Goal: Task Accomplishment & Management: Manage account settings

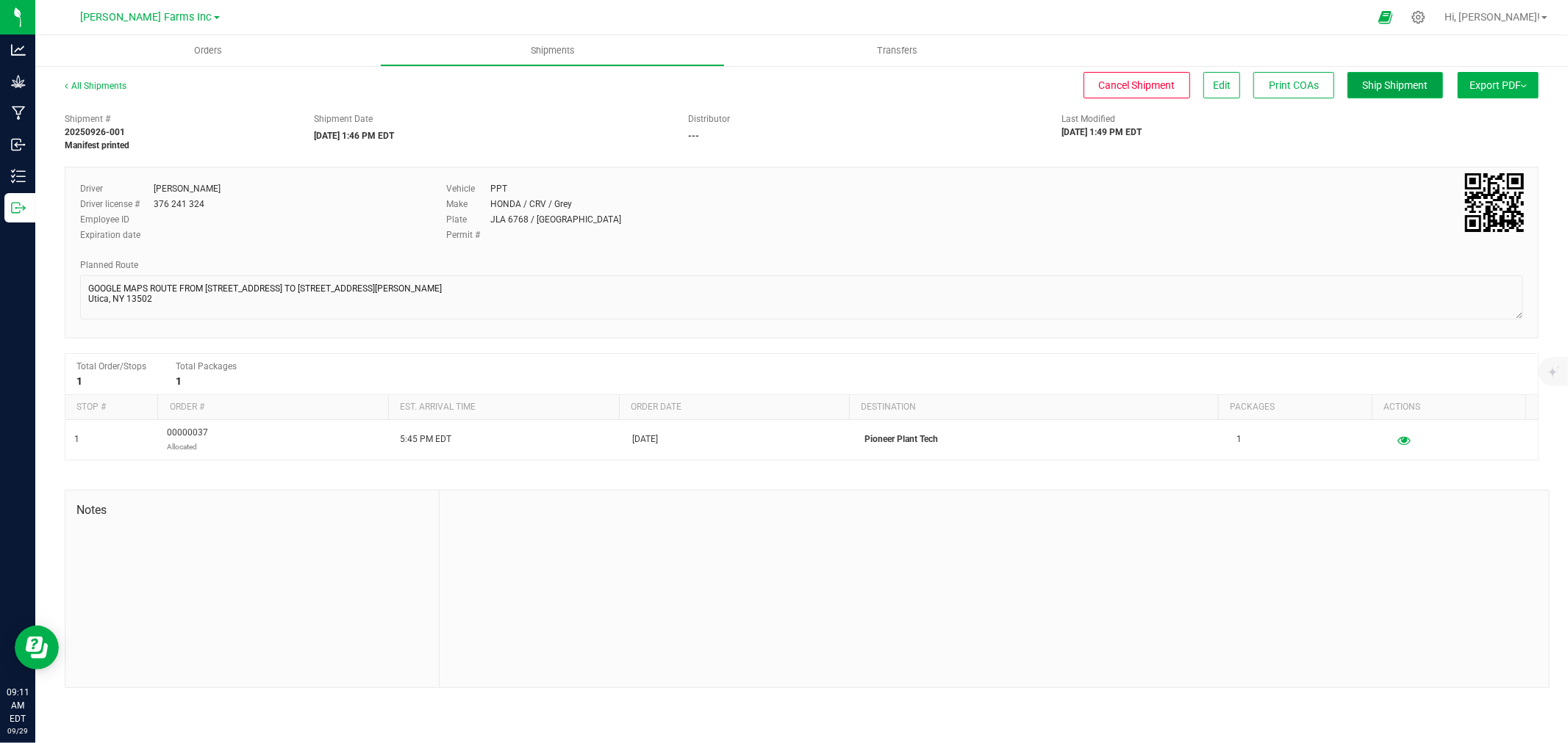
click at [1391, 91] on button "Ship Shipment" at bounding box center [1395, 84] width 96 height 26
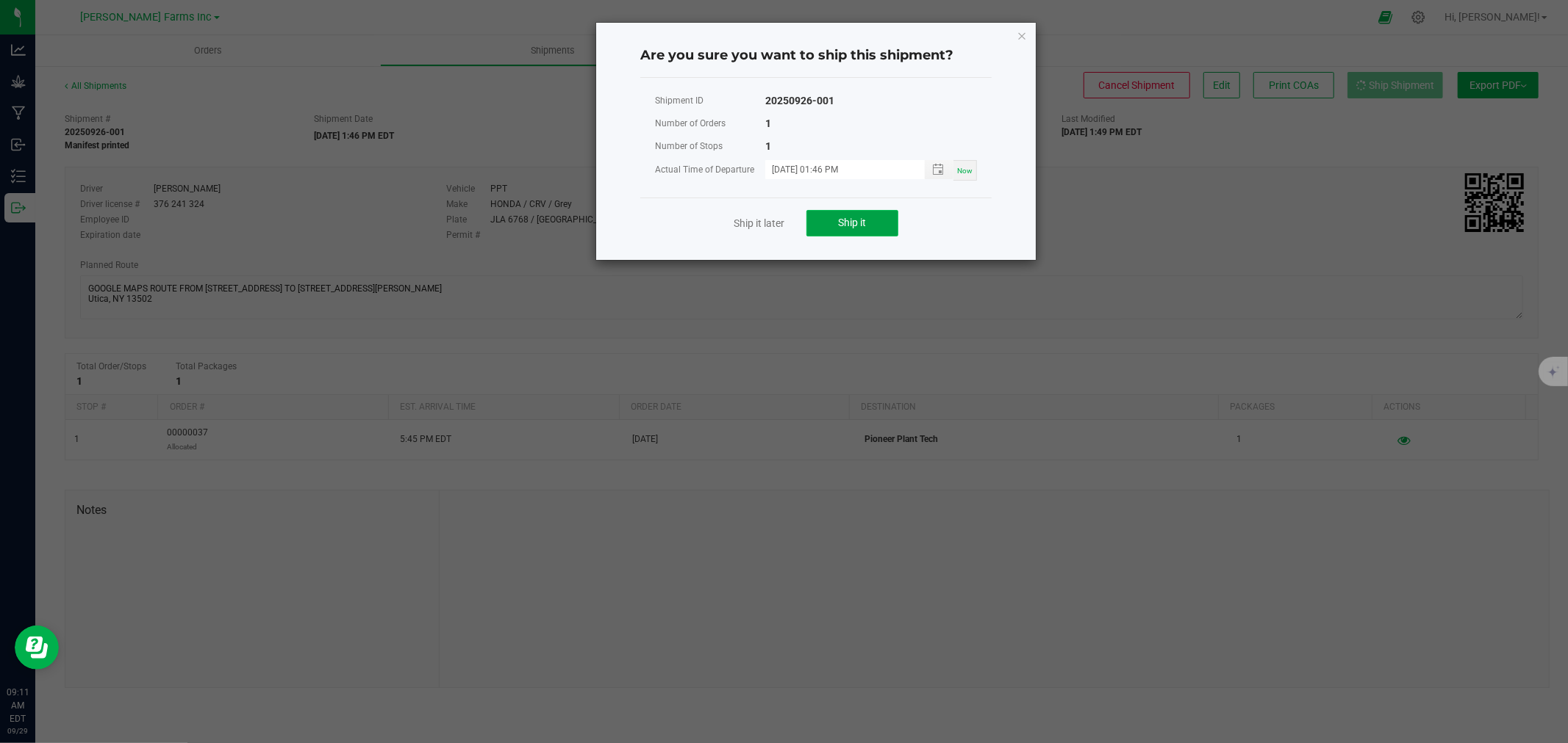
click at [836, 224] on button "Ship it" at bounding box center [853, 223] width 92 height 26
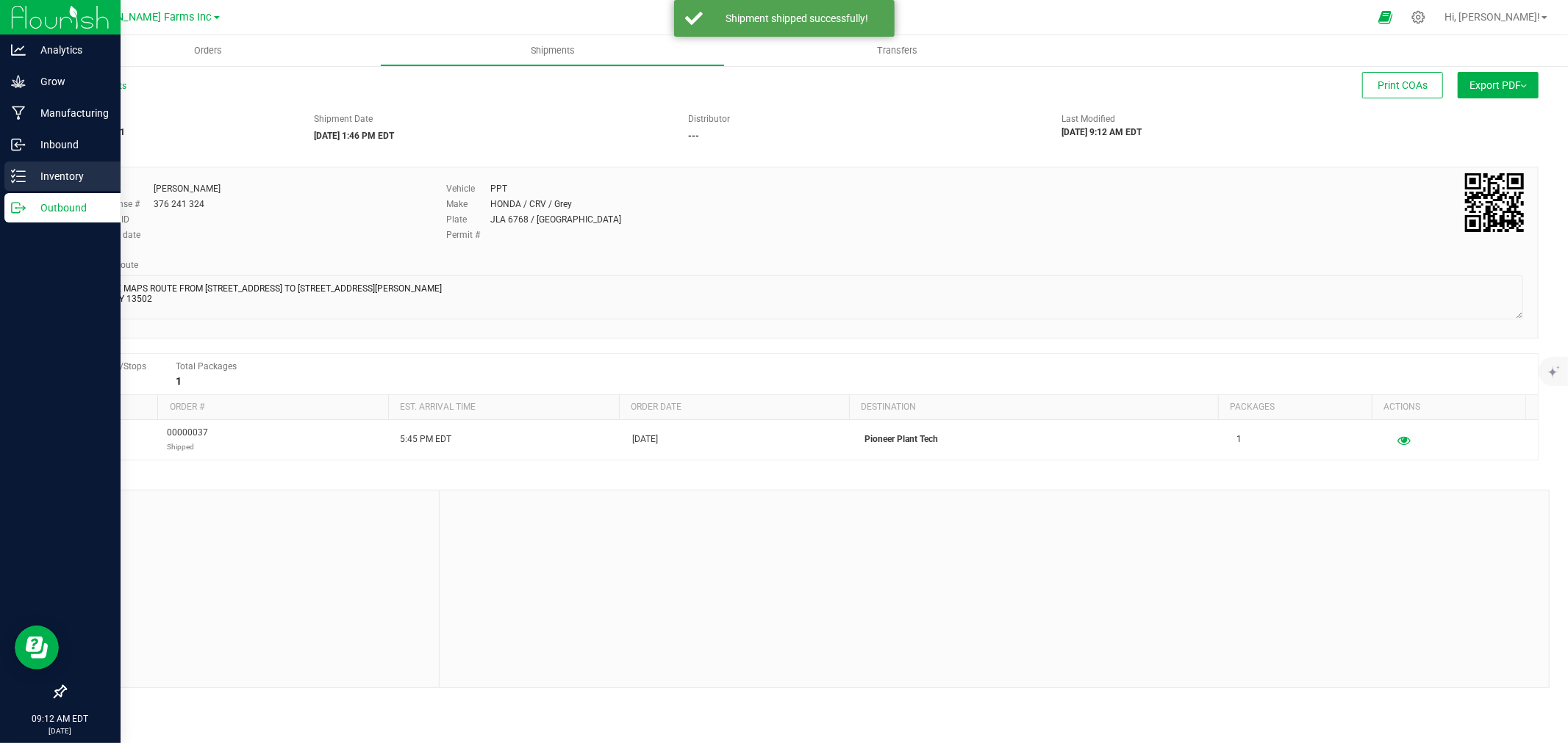
click at [63, 167] on p "Inventory" at bounding box center [69, 176] width 88 height 18
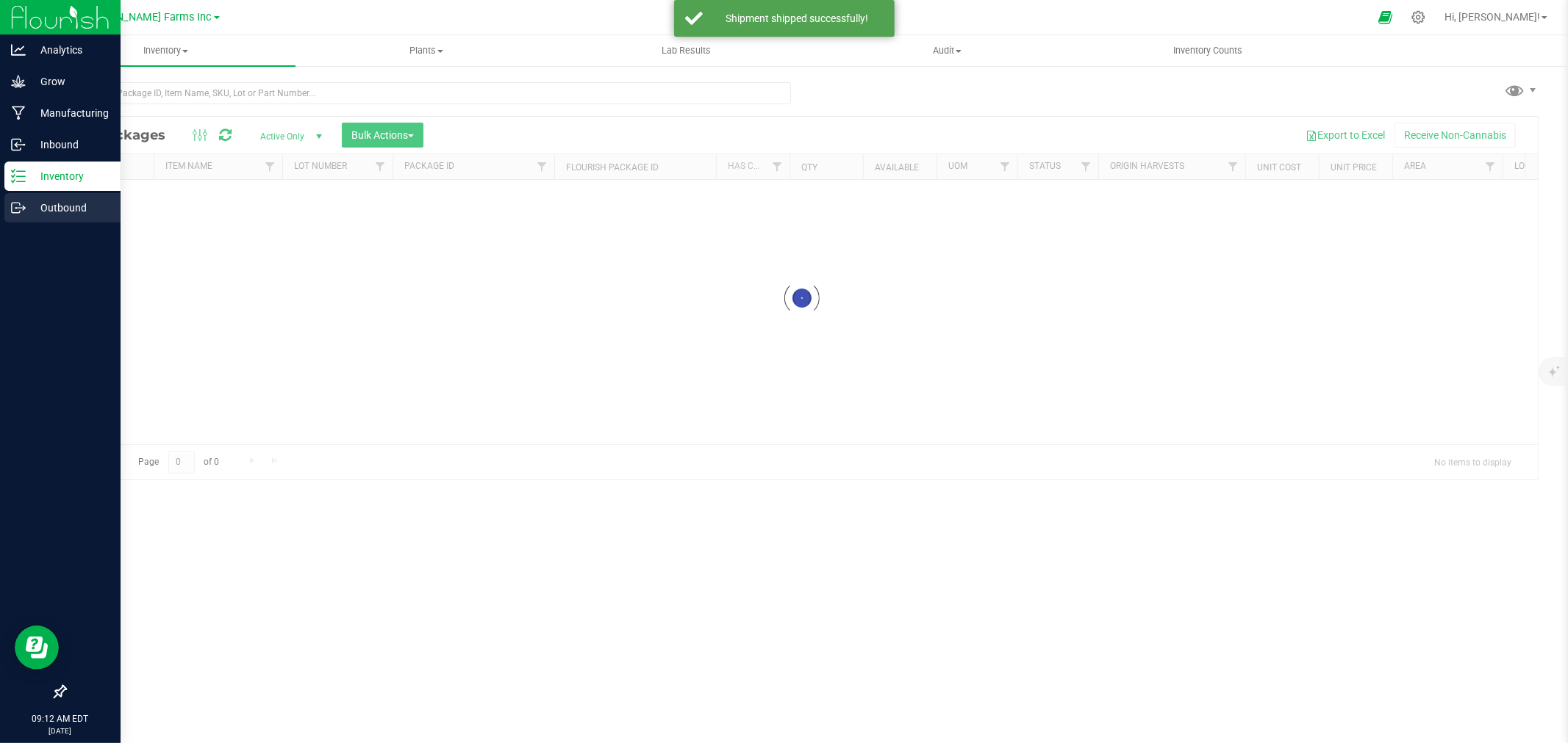
click at [69, 207] on p "Outbound" at bounding box center [69, 207] width 88 height 18
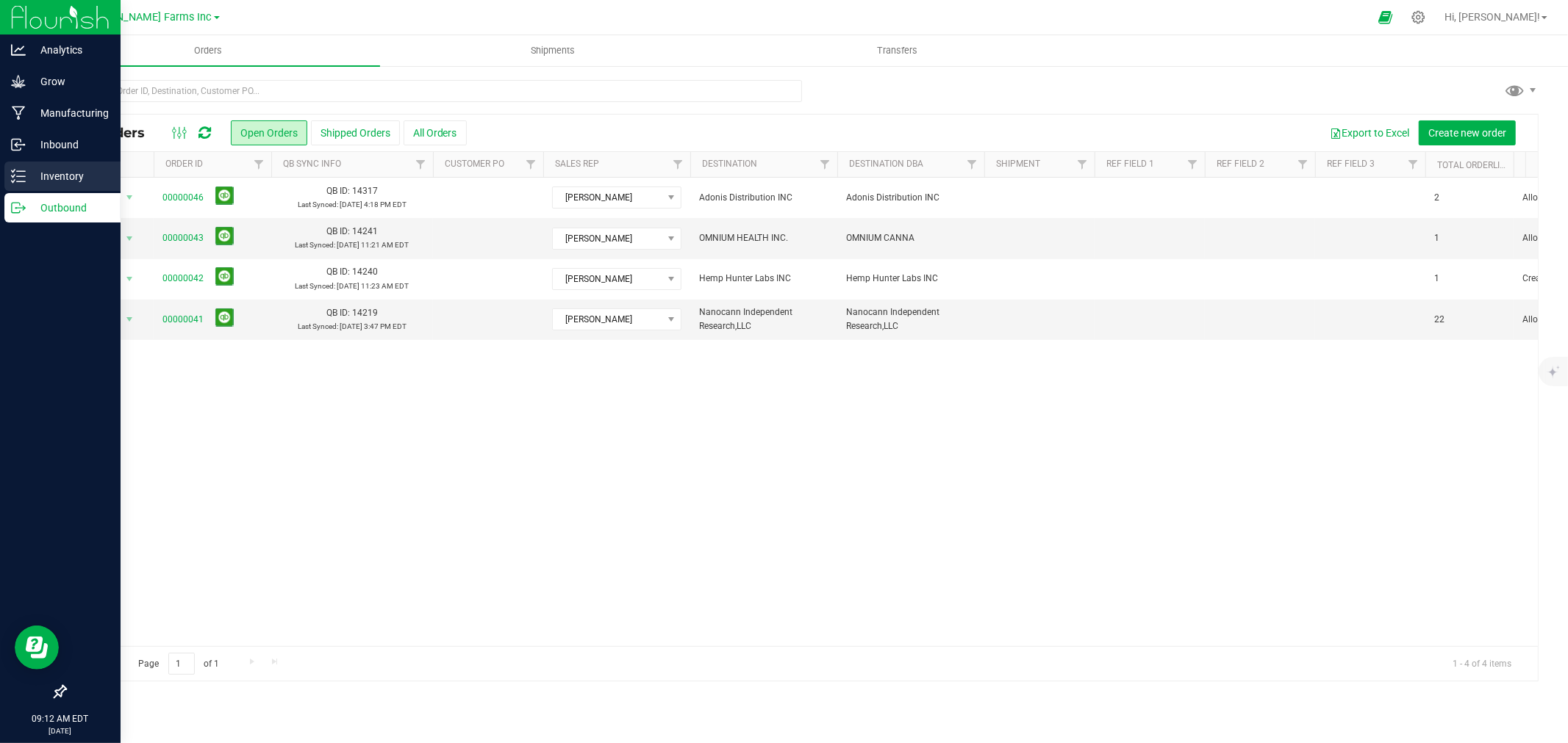
click at [89, 177] on p "Inventory" at bounding box center [69, 176] width 88 height 18
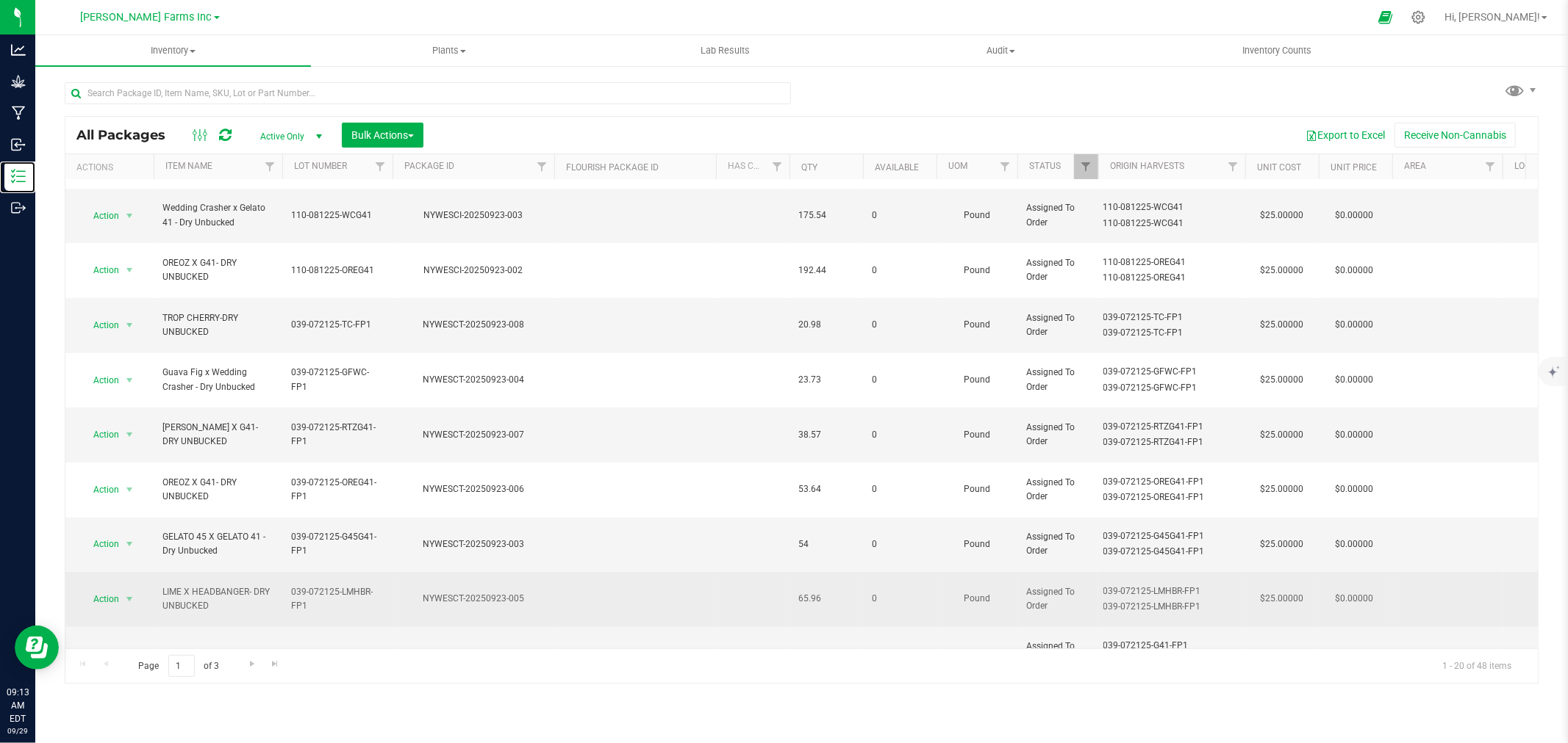
scroll to position [357, 0]
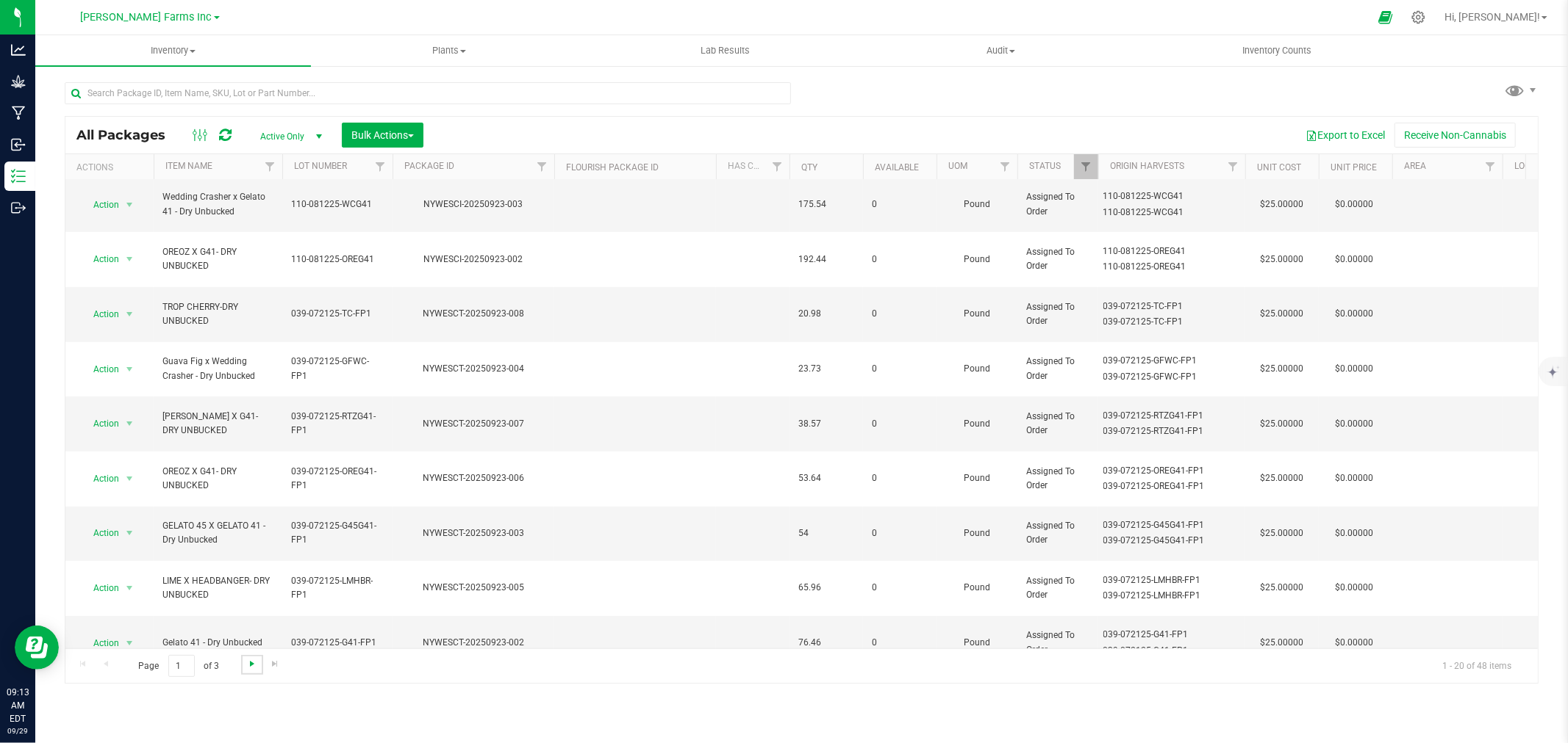
click at [256, 663] on span "Go to the next page" at bounding box center [252, 665] width 12 height 12
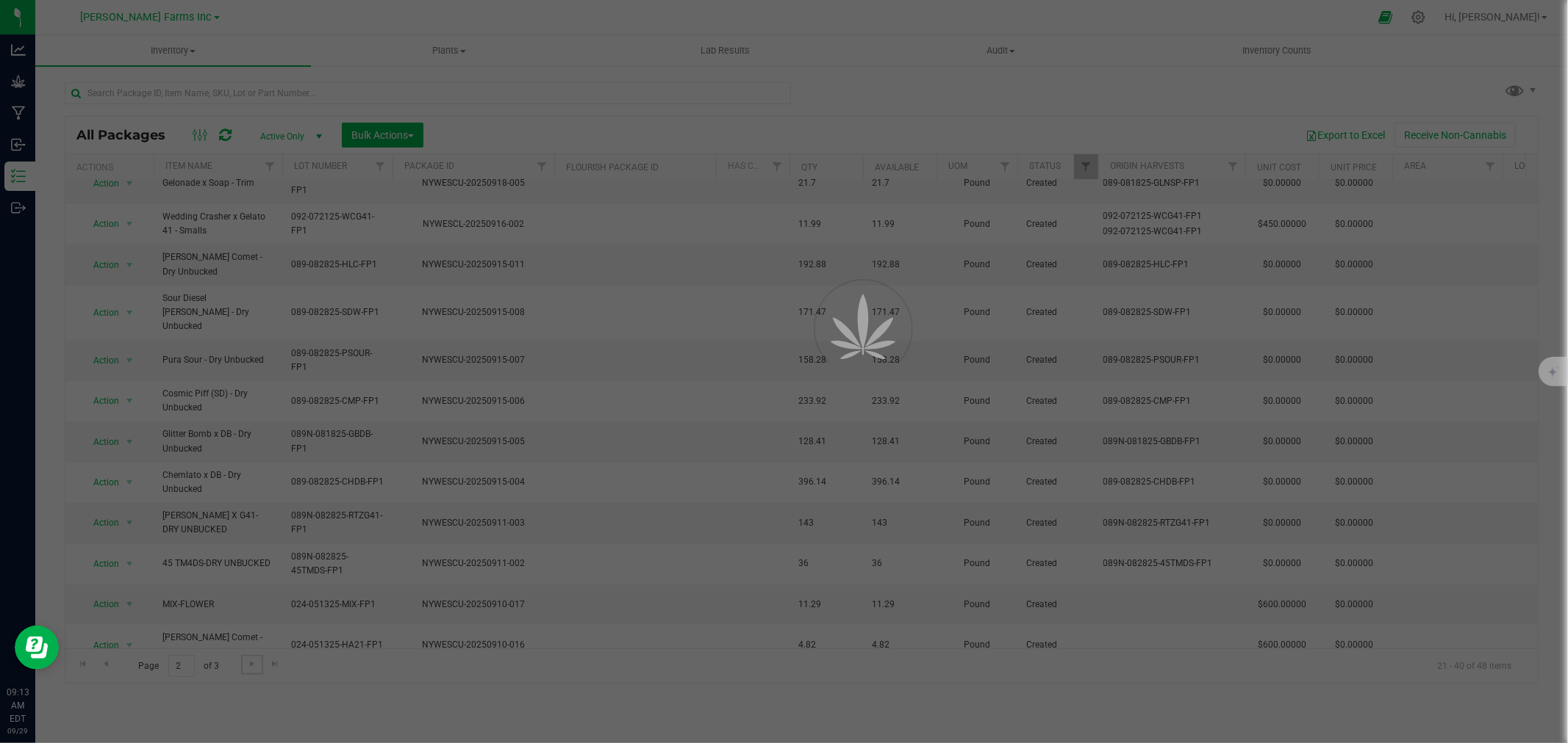
scroll to position [0, 0]
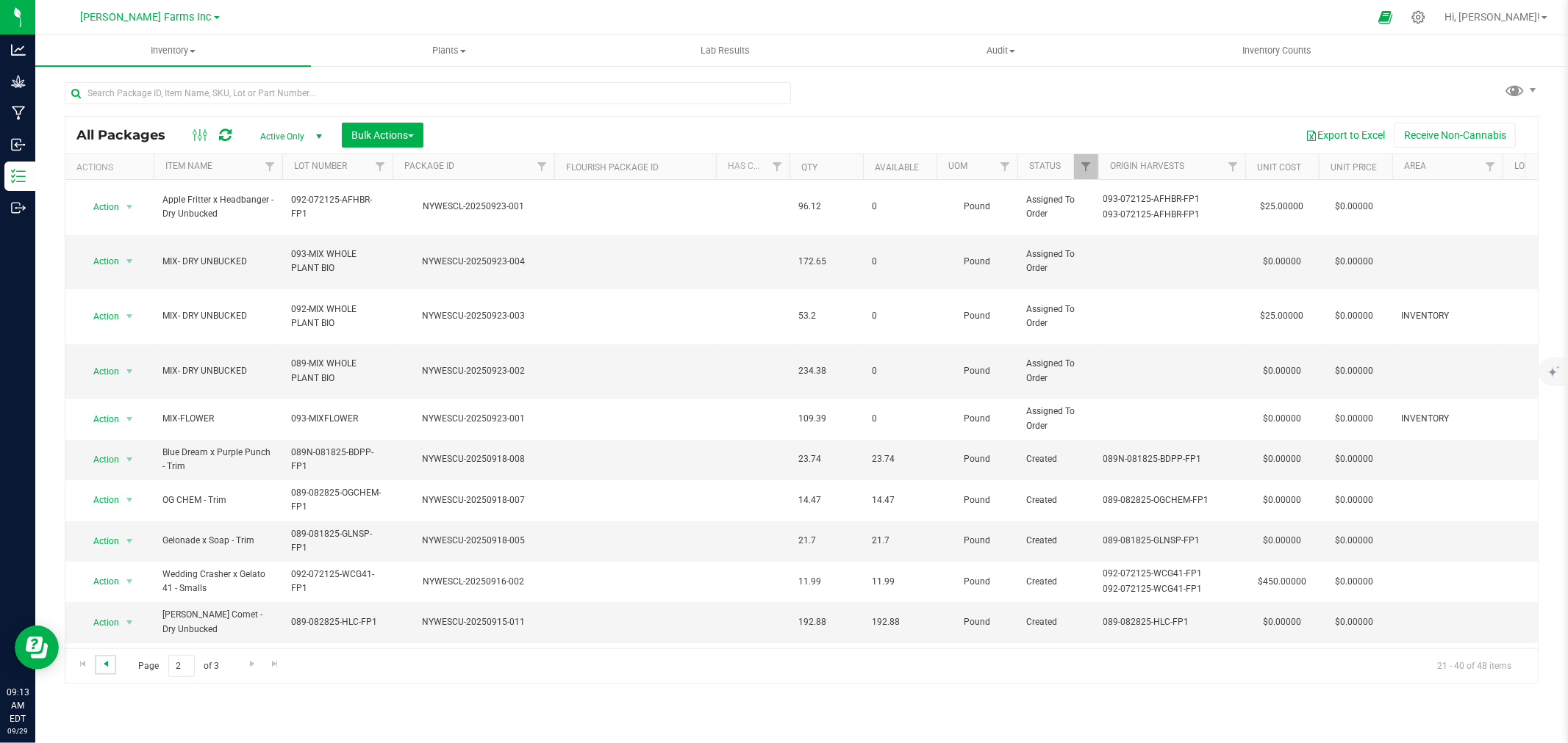
click at [101, 665] on span "Go to the previous page" at bounding box center [106, 665] width 12 height 12
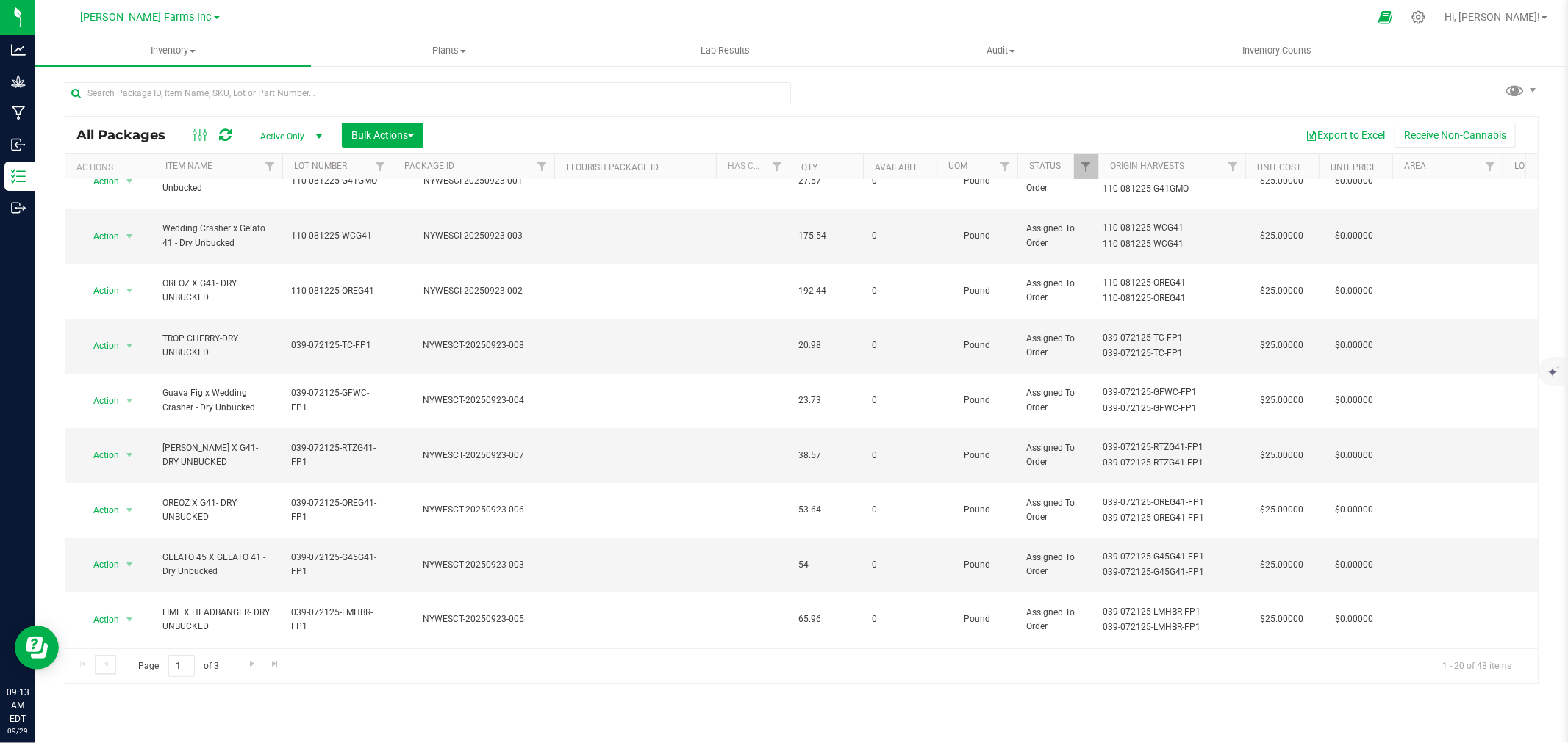
scroll to position [357, 0]
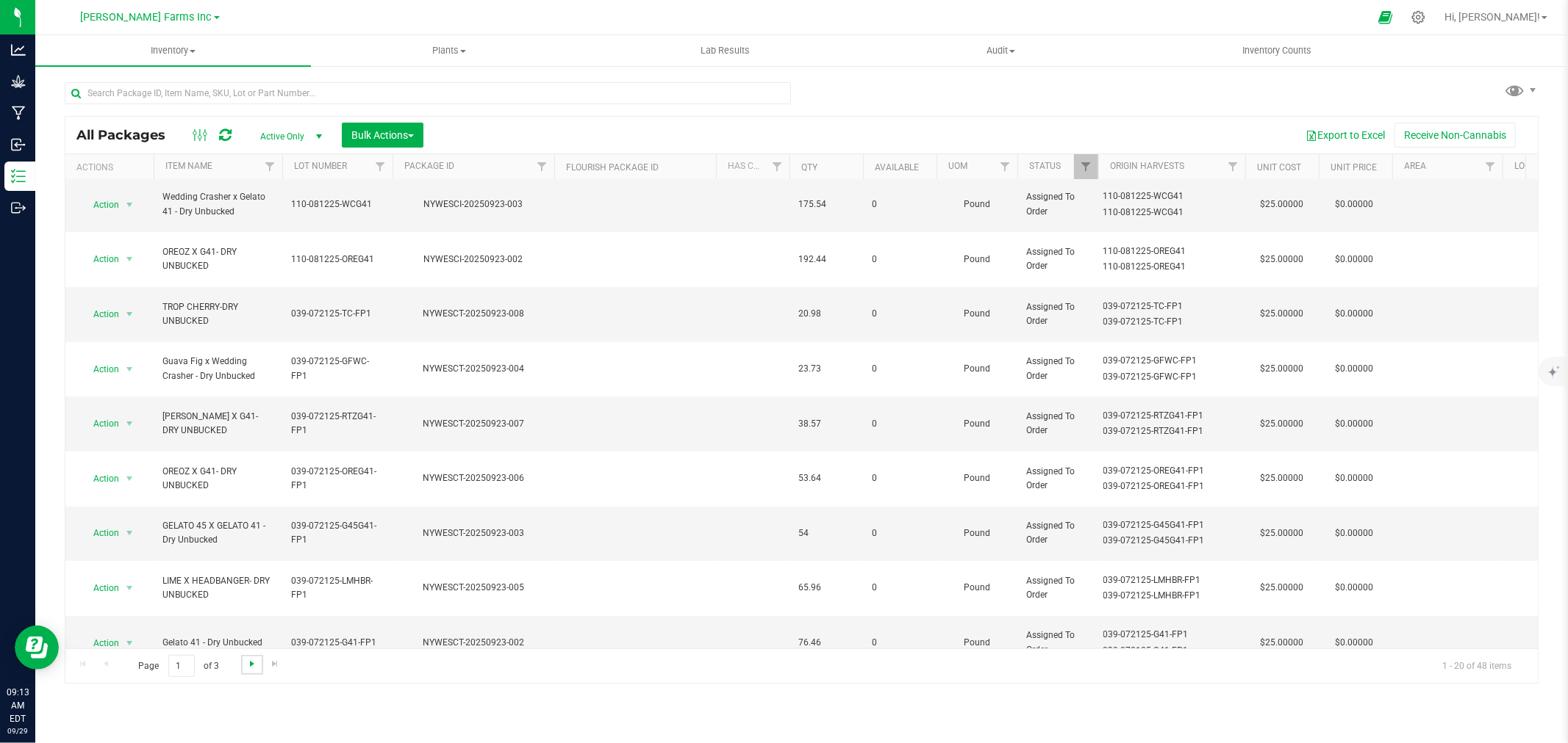
click at [247, 665] on span "Go to the next page" at bounding box center [252, 665] width 12 height 12
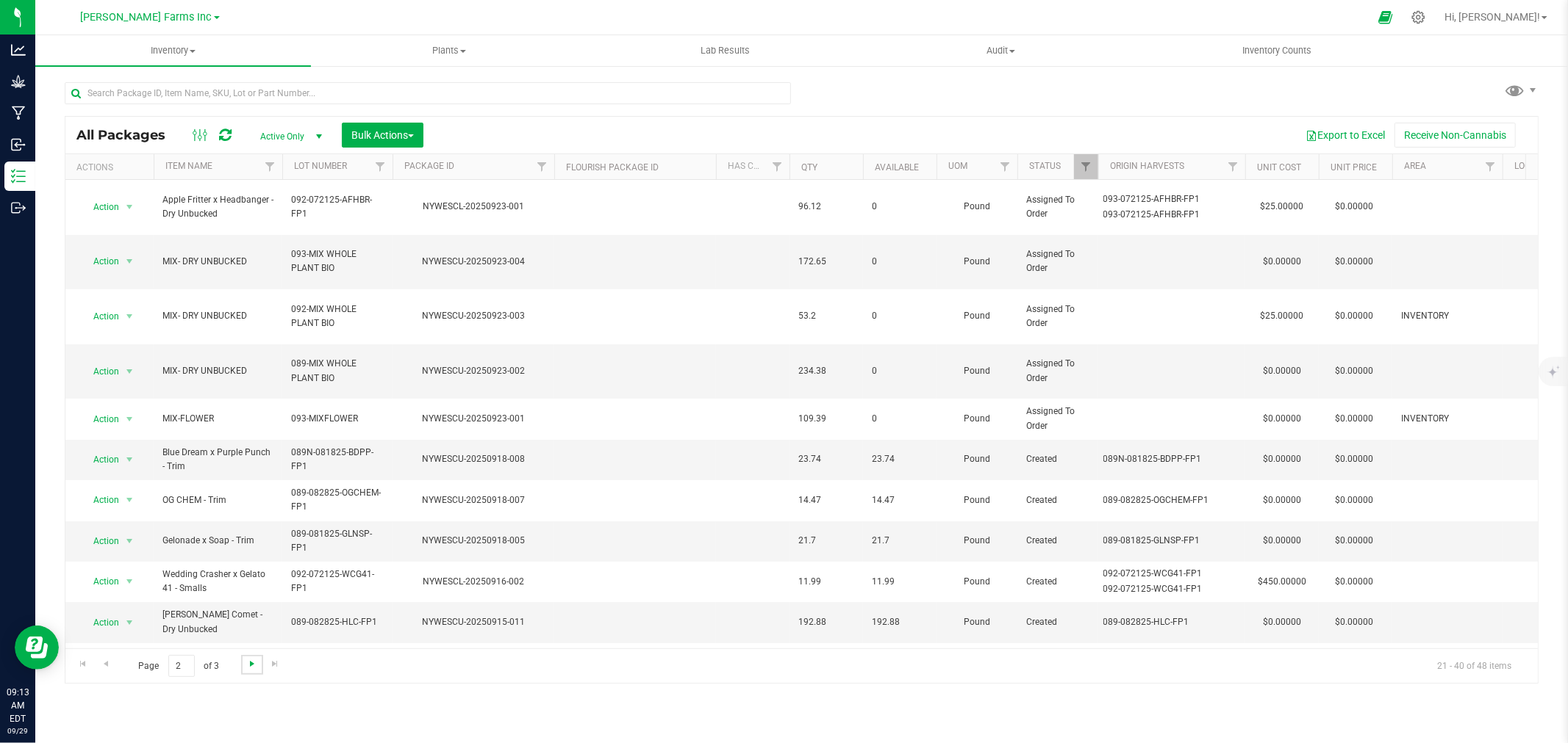
click at [247, 665] on span "Go to the next page" at bounding box center [252, 665] width 12 height 12
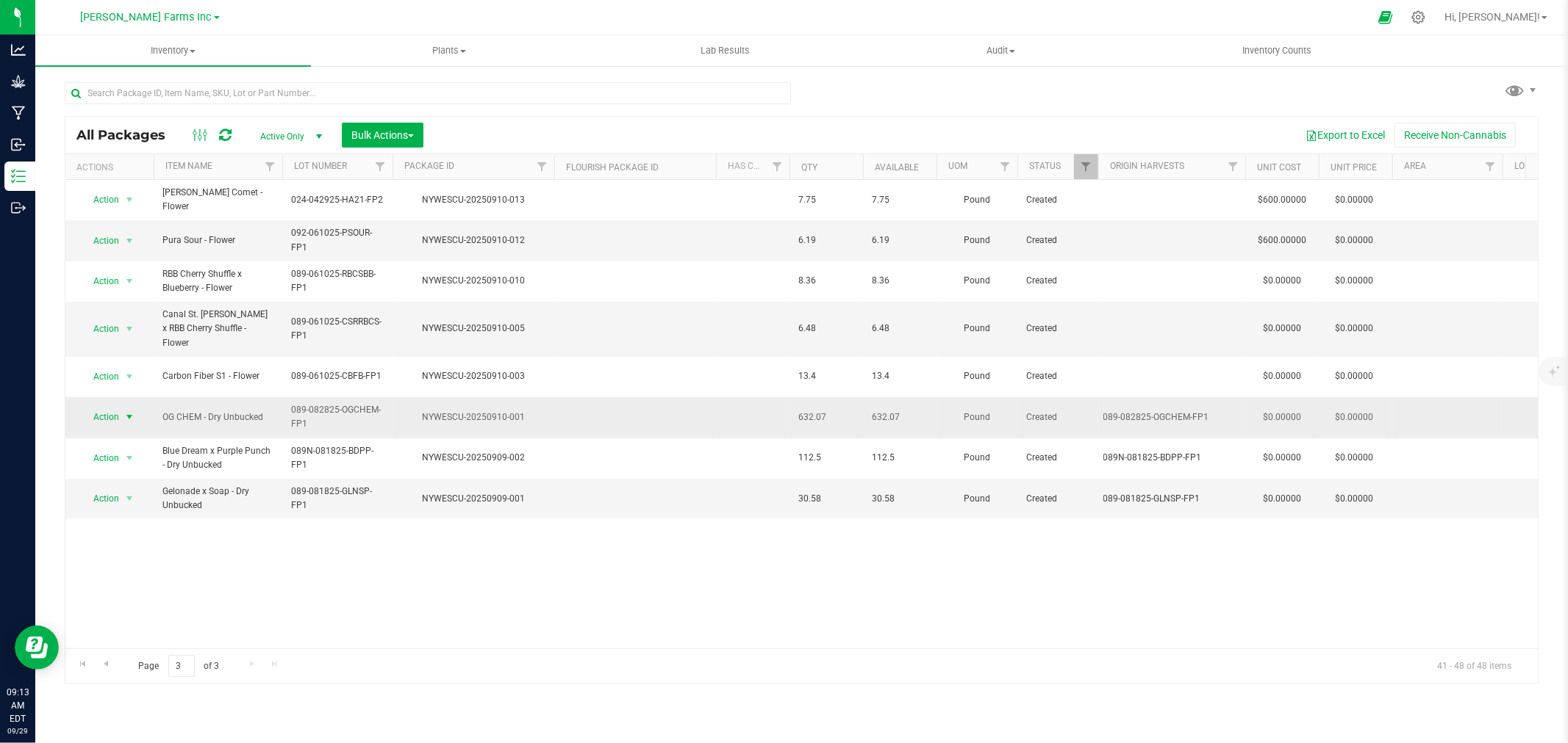
click at [114, 407] on span "Action" at bounding box center [100, 417] width 39 height 20
click at [121, 436] on li "Create package" at bounding box center [127, 438] width 92 height 22
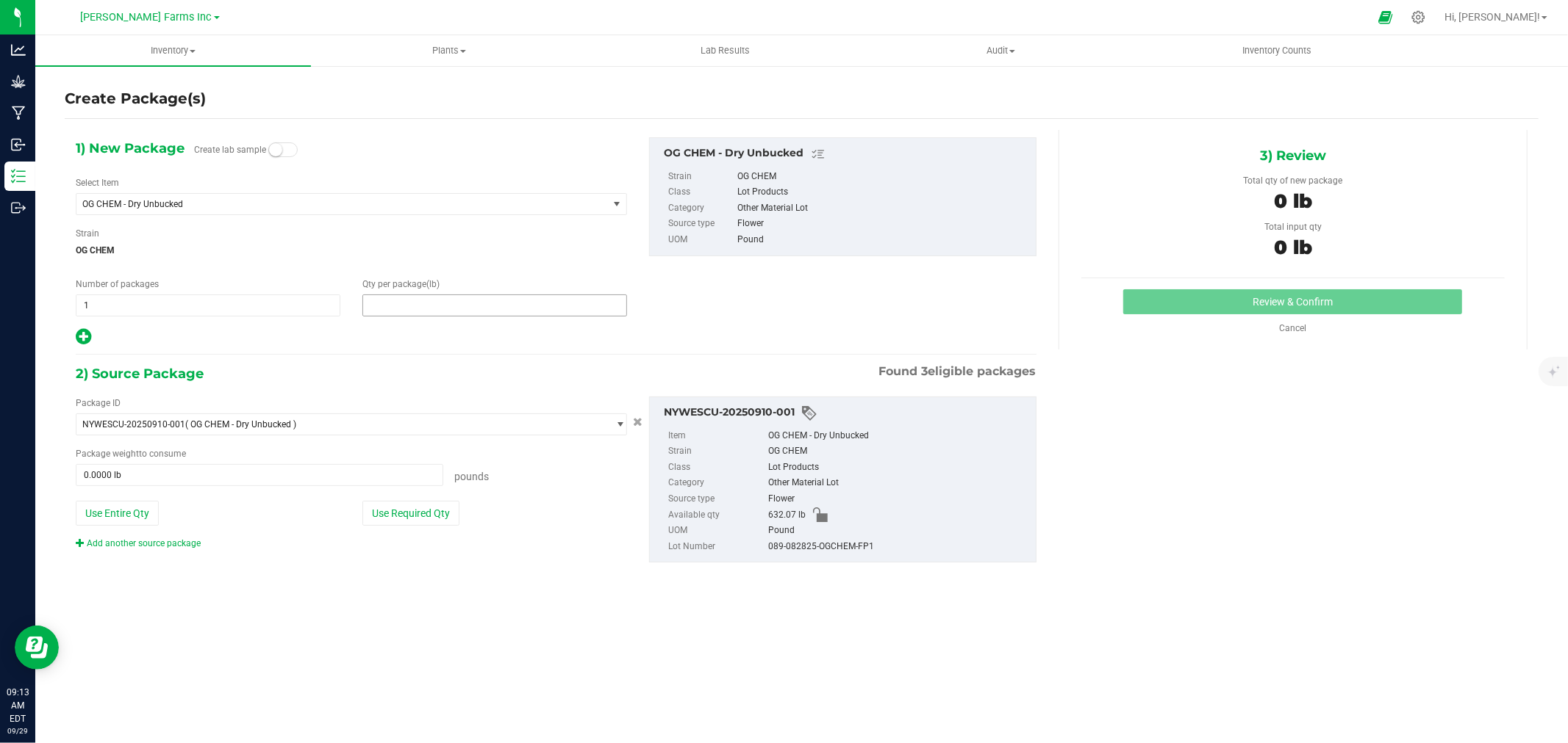
click at [394, 305] on span at bounding box center [495, 305] width 265 height 22
click at [317, 203] on span "OG CHEM - Dry Unbucked" at bounding box center [331, 204] width 498 height 10
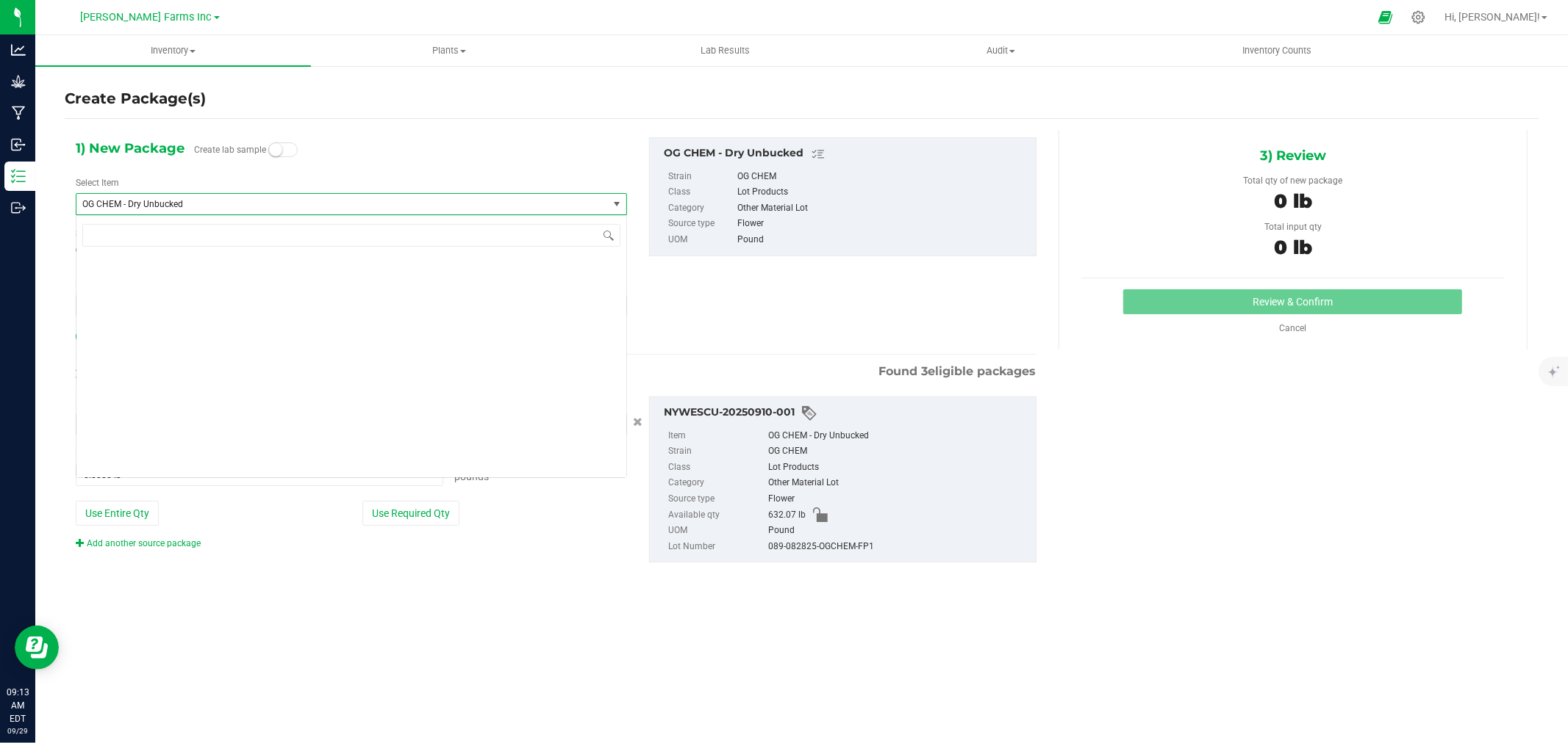
scroll to position [6416, 0]
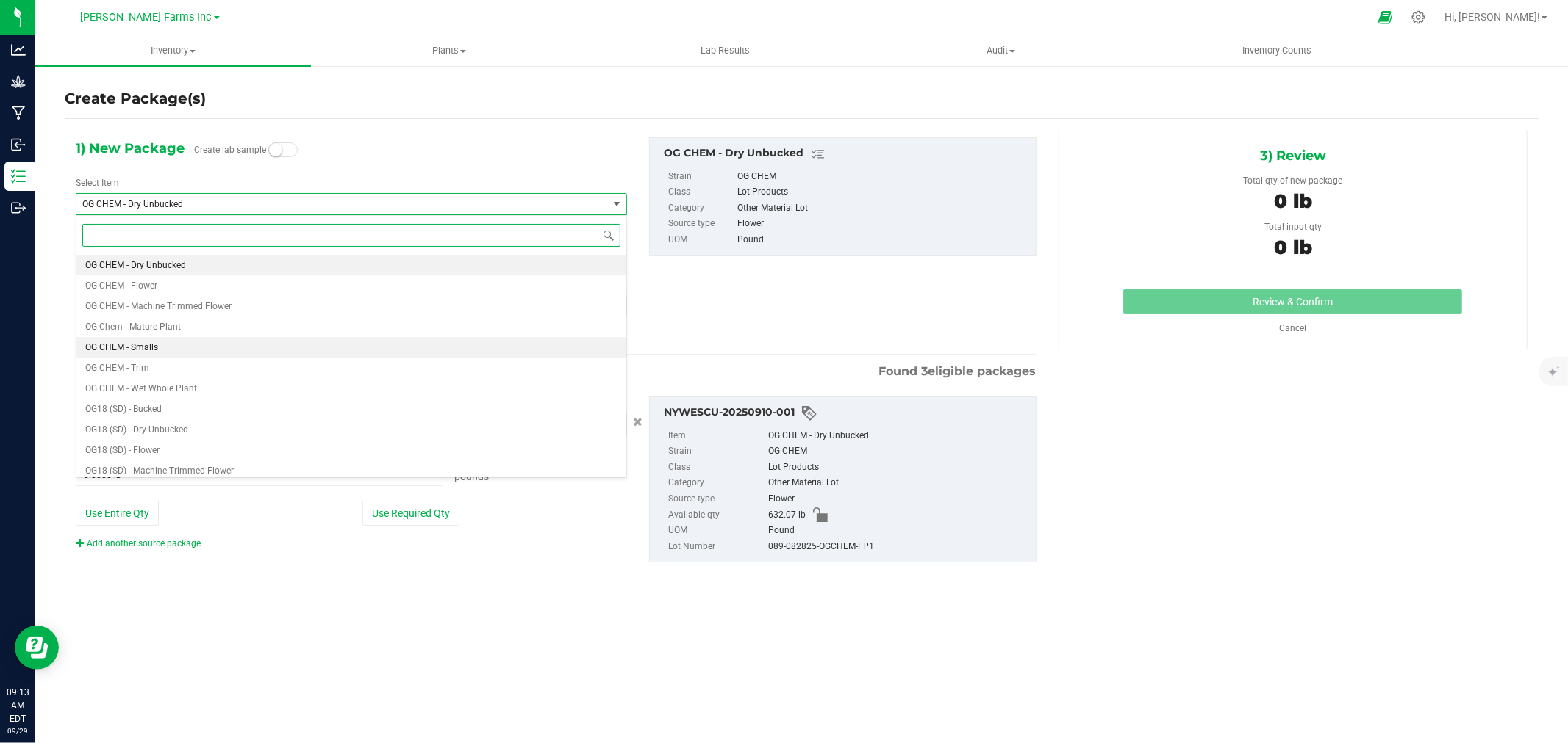
click at [259, 351] on li "OG CHEM - Smalls" at bounding box center [352, 347] width 550 height 20
type input "0.0000"
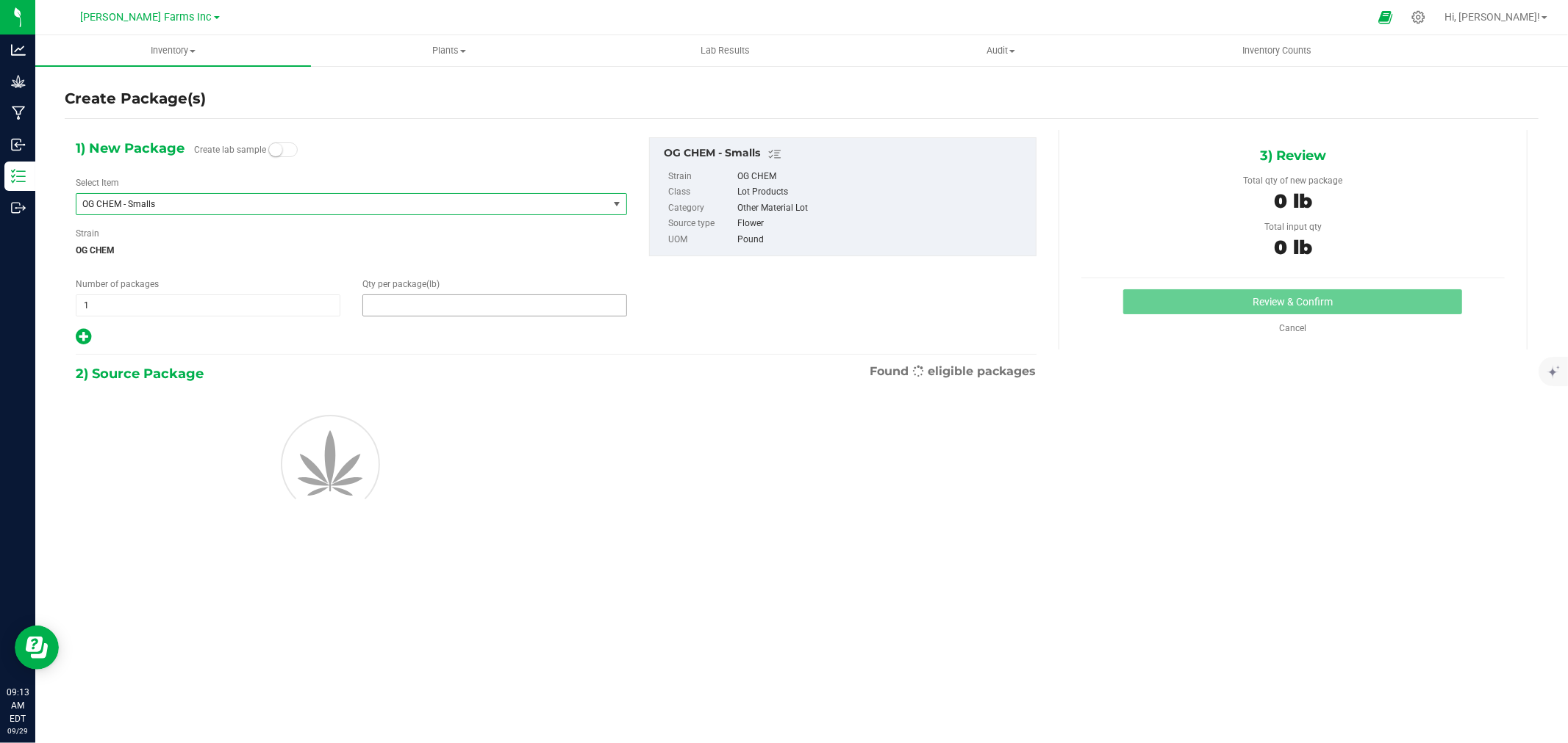
click at [378, 305] on span at bounding box center [495, 305] width 265 height 22
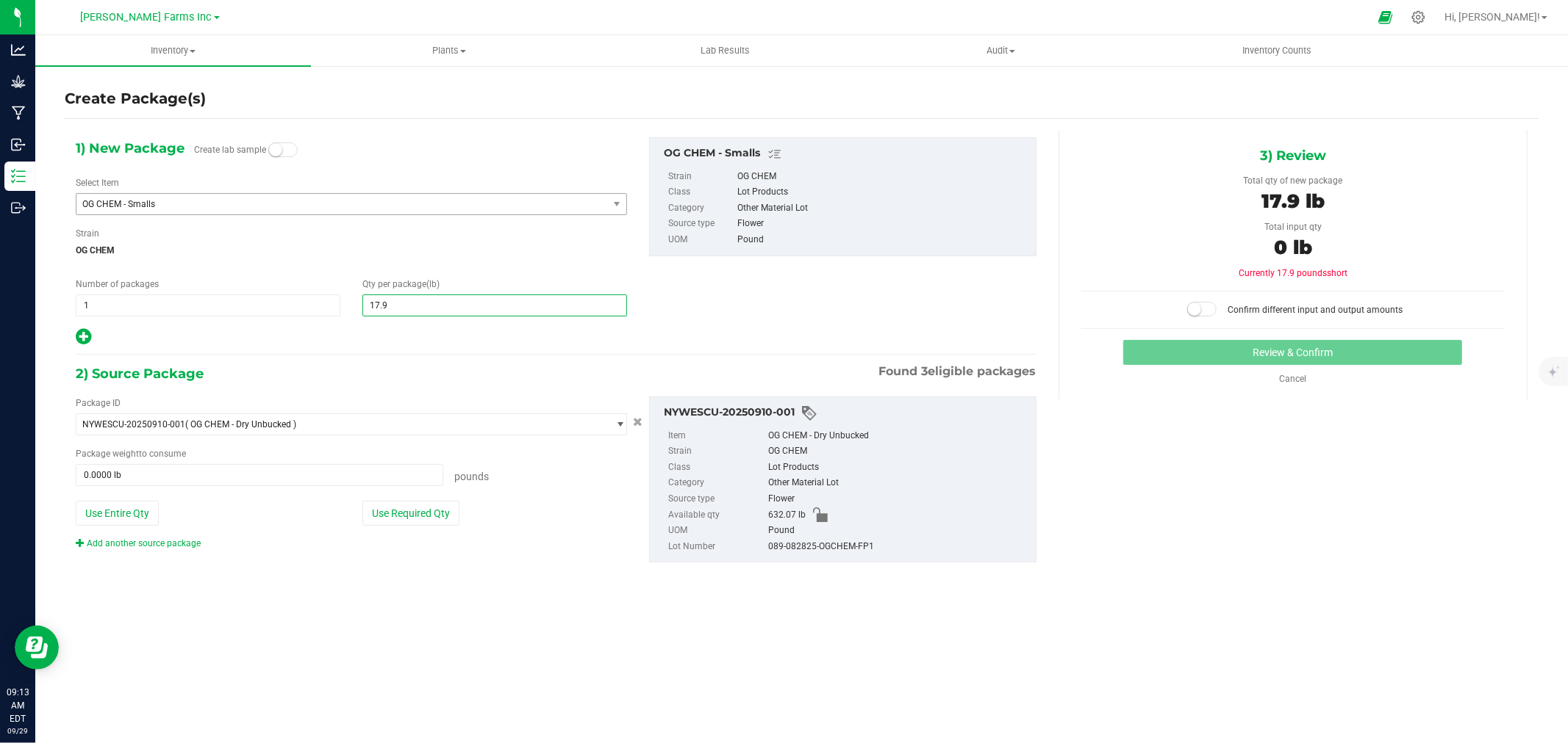
type input "17.91"
type input "17.9100"
click at [188, 479] on span at bounding box center [259, 475] width 368 height 22
type input "17.91"
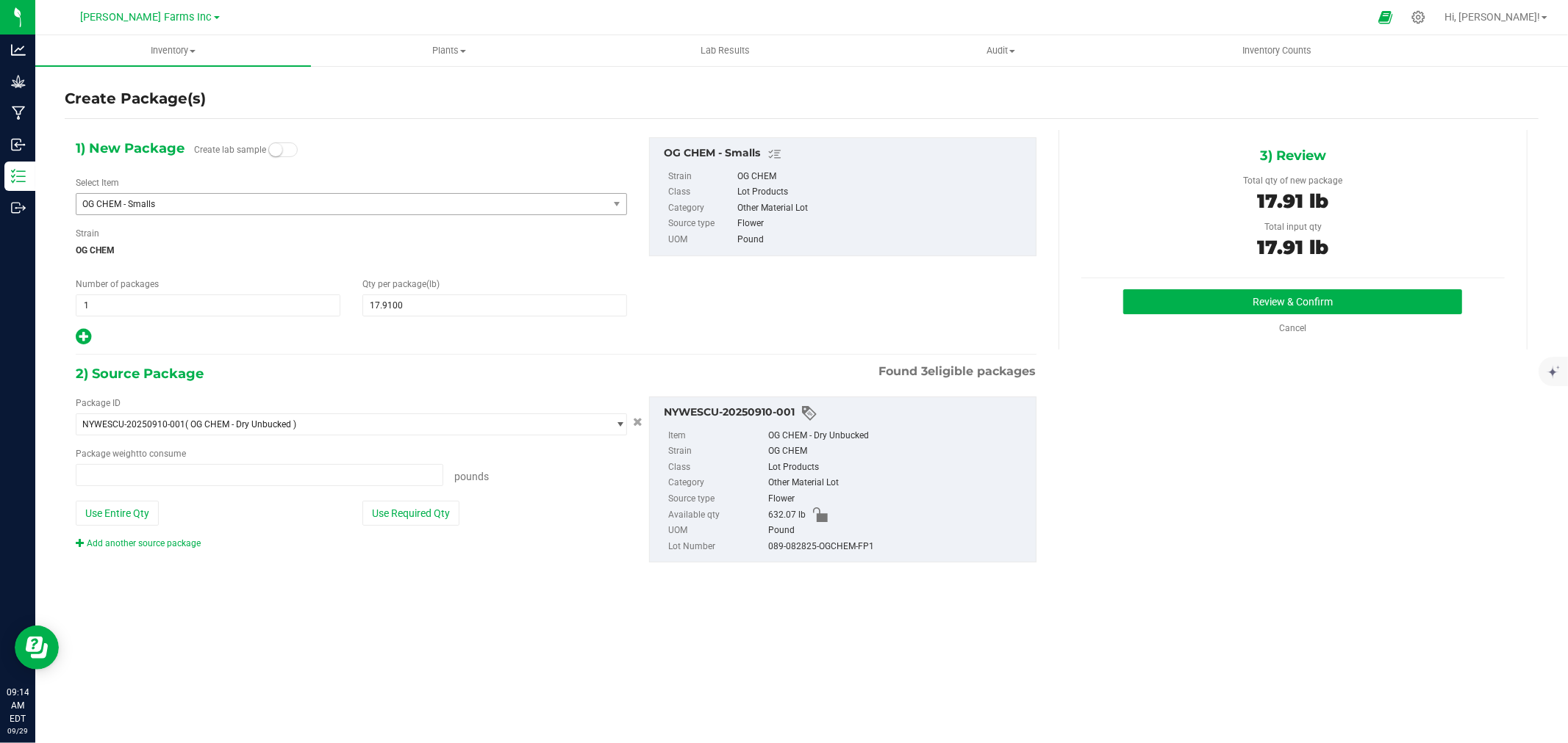
type input "17.9100 lb"
click at [1373, 299] on button "Review & Confirm" at bounding box center [1292, 301] width 339 height 25
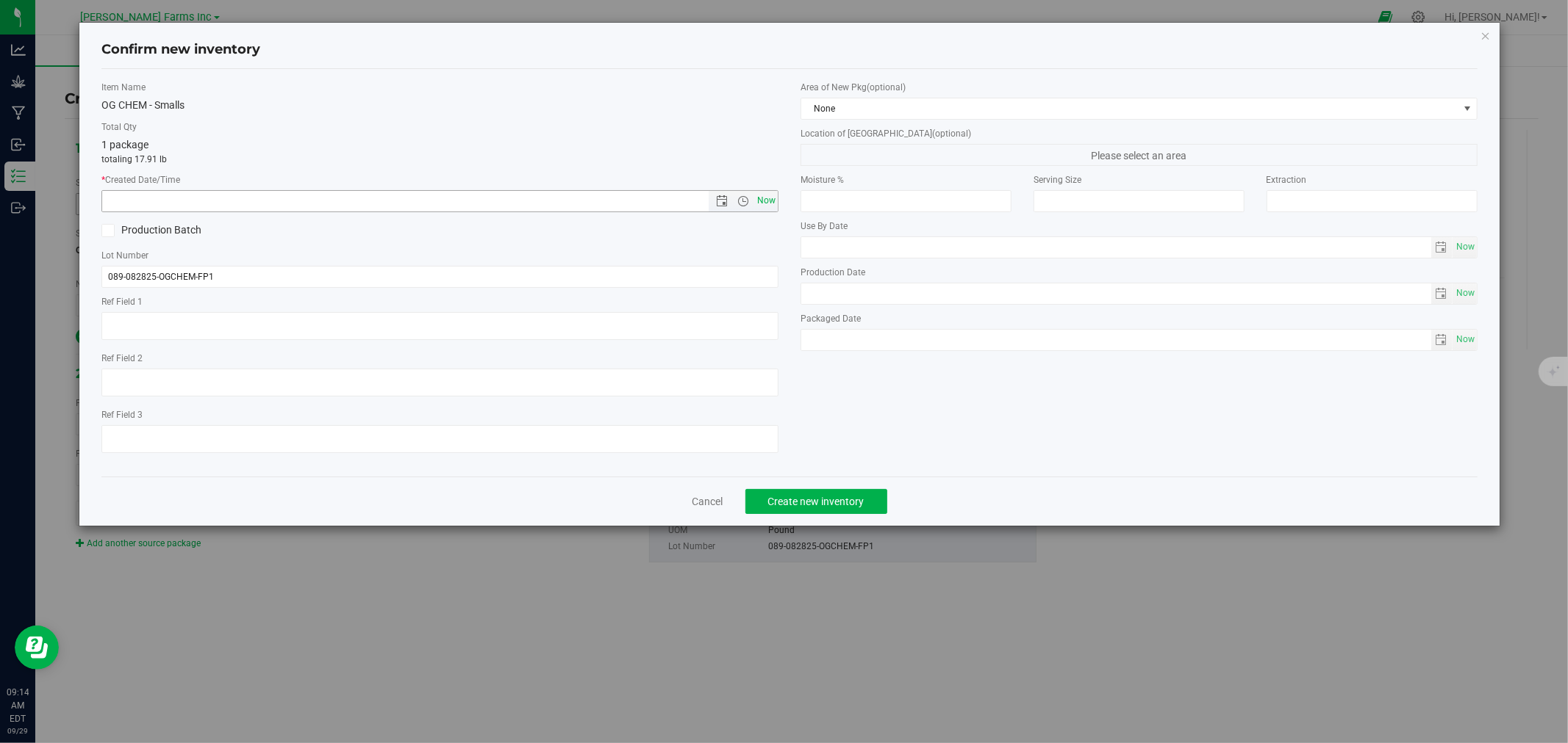
click at [770, 203] on span "Now" at bounding box center [766, 200] width 25 height 21
type input "[DATE] 9:14 AM"
click at [813, 495] on button "Create new inventory" at bounding box center [816, 501] width 142 height 25
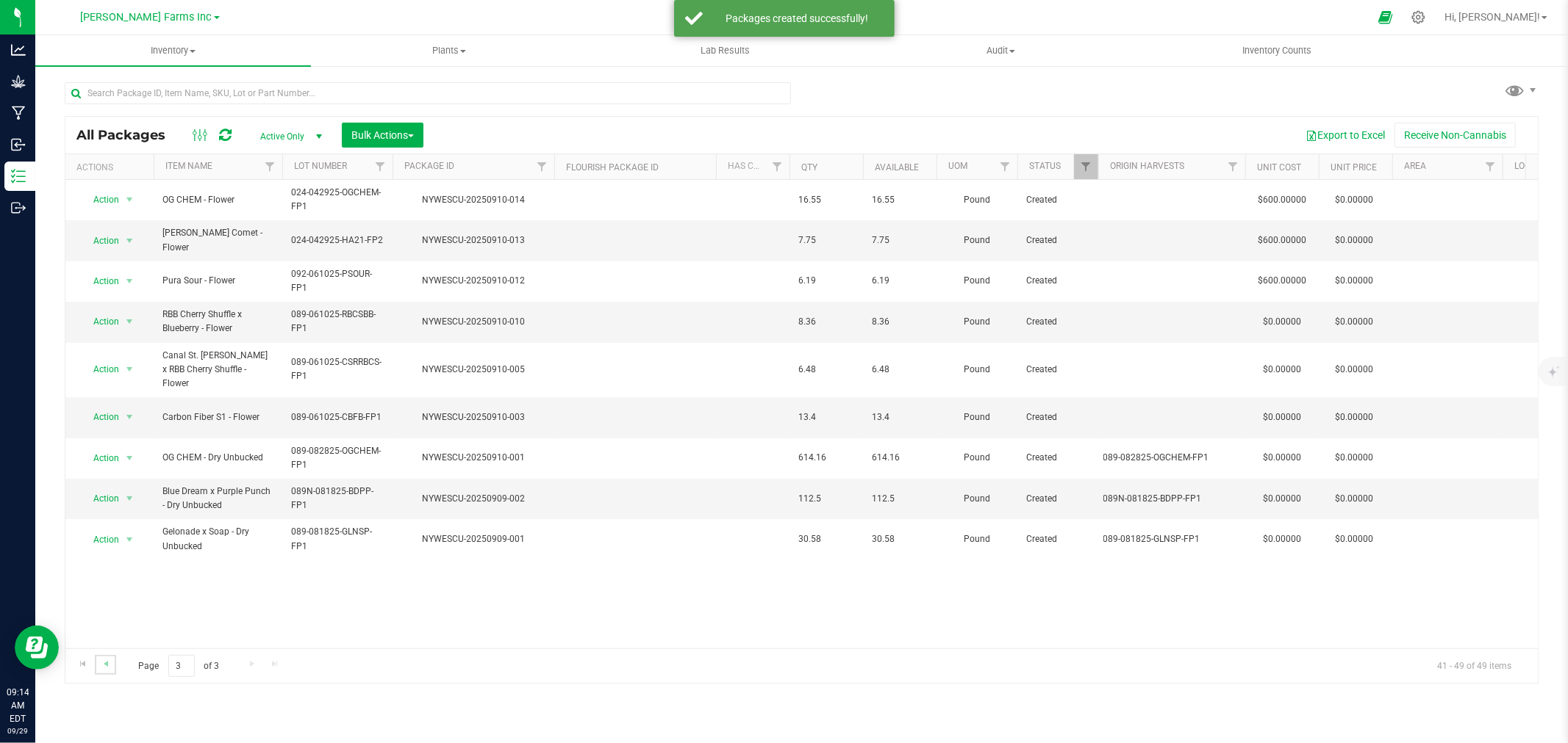
click at [113, 664] on link "Go to the previous page" at bounding box center [105, 665] width 21 height 20
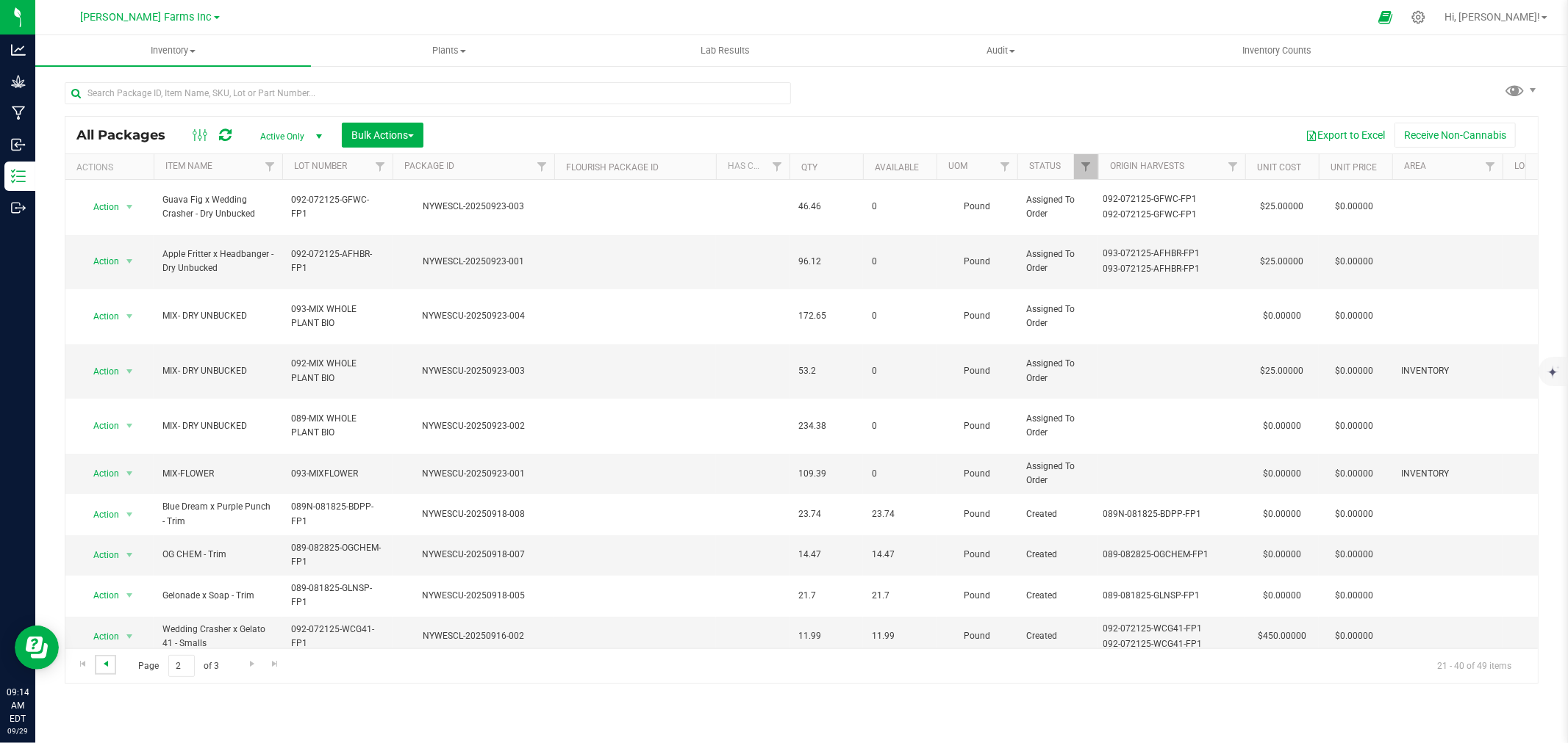
click at [108, 664] on span "Go to the previous page" at bounding box center [106, 665] width 12 height 12
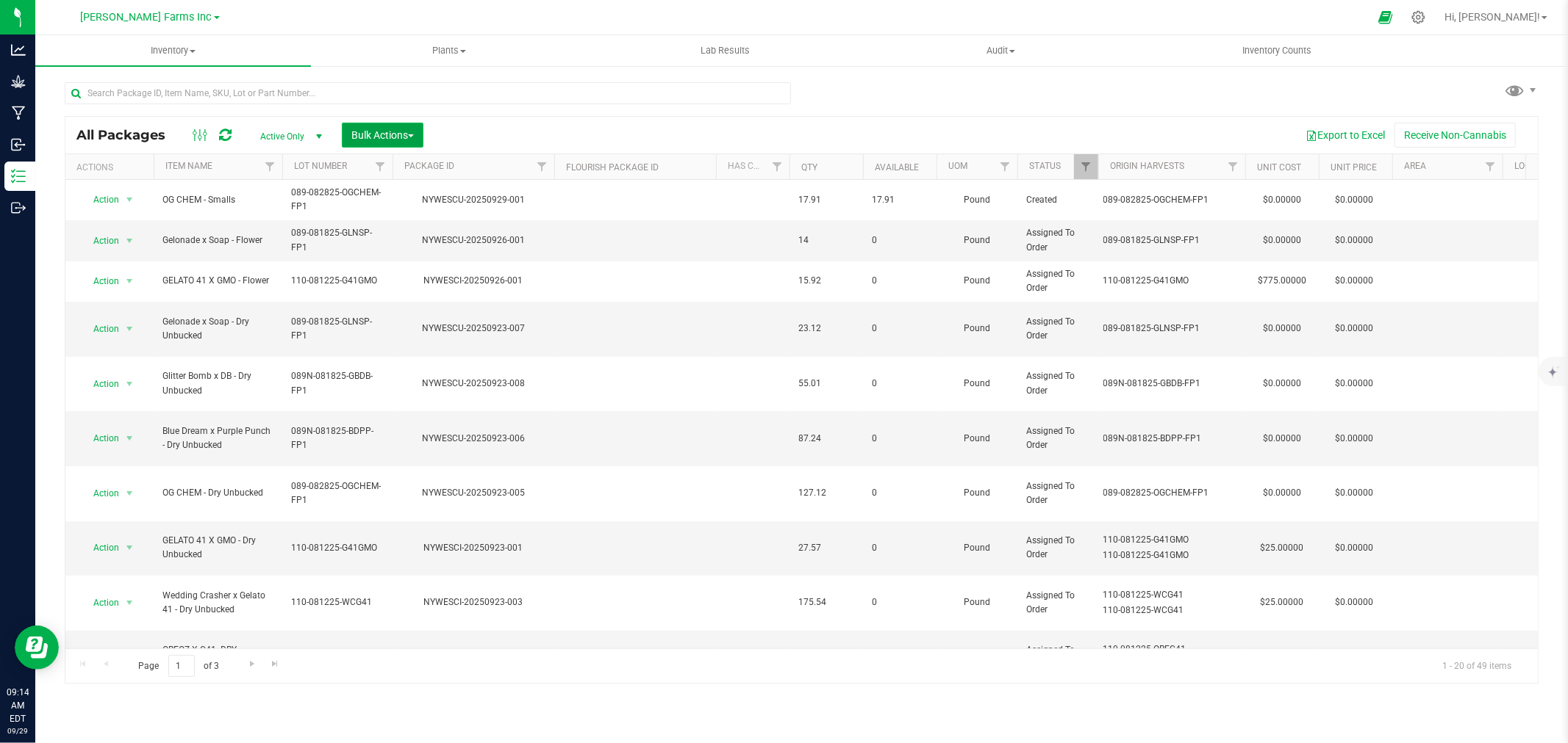
click at [388, 135] on span "Bulk Actions" at bounding box center [382, 136] width 62 height 12
click at [393, 192] on span "Add to outbound order" at bounding box center [400, 194] width 100 height 12
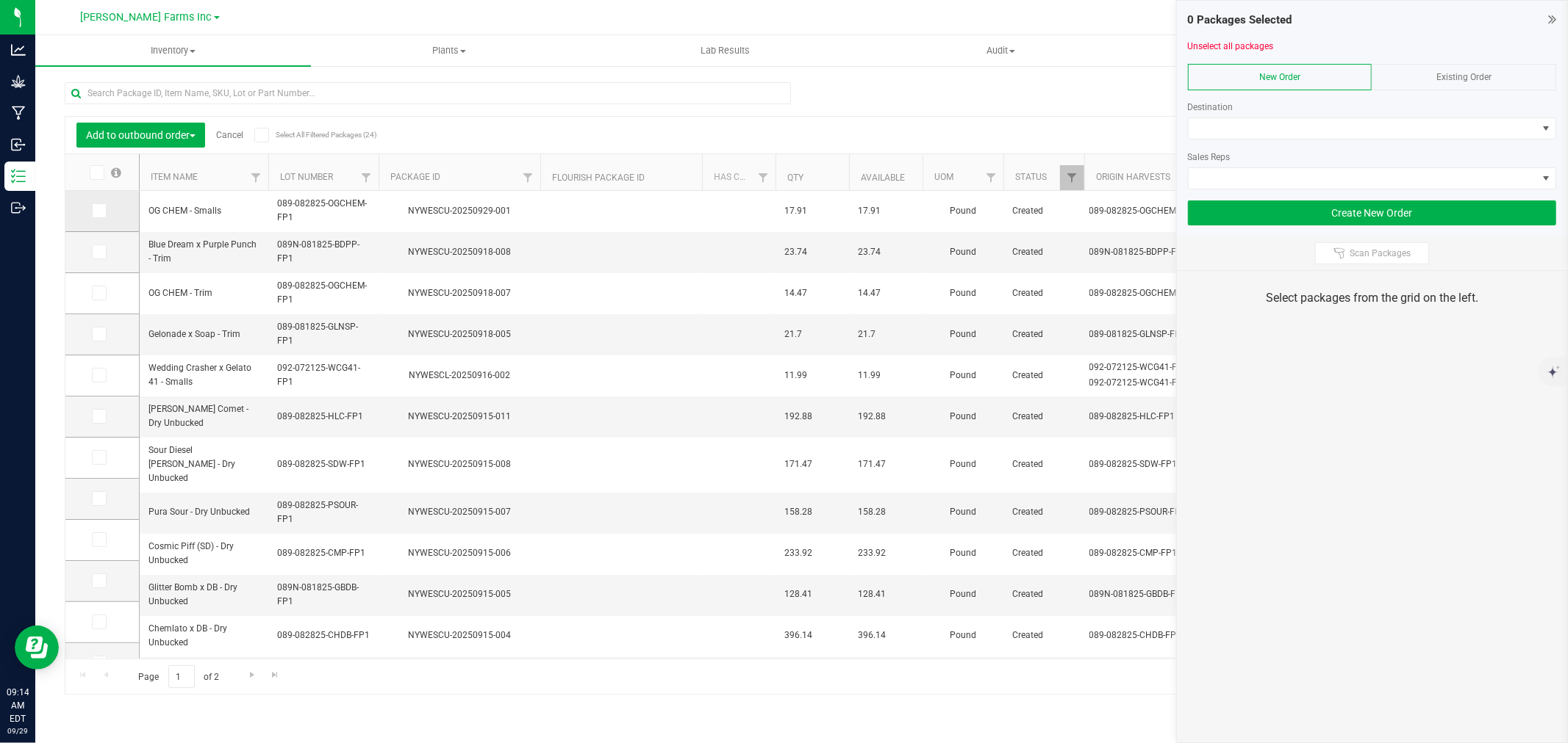
click at [106, 210] on span at bounding box center [99, 211] width 15 height 15
click at [0, 0] on input "checkbox" at bounding box center [0, 0] width 0 height 0
click at [1465, 134] on span at bounding box center [1362, 129] width 348 height 20
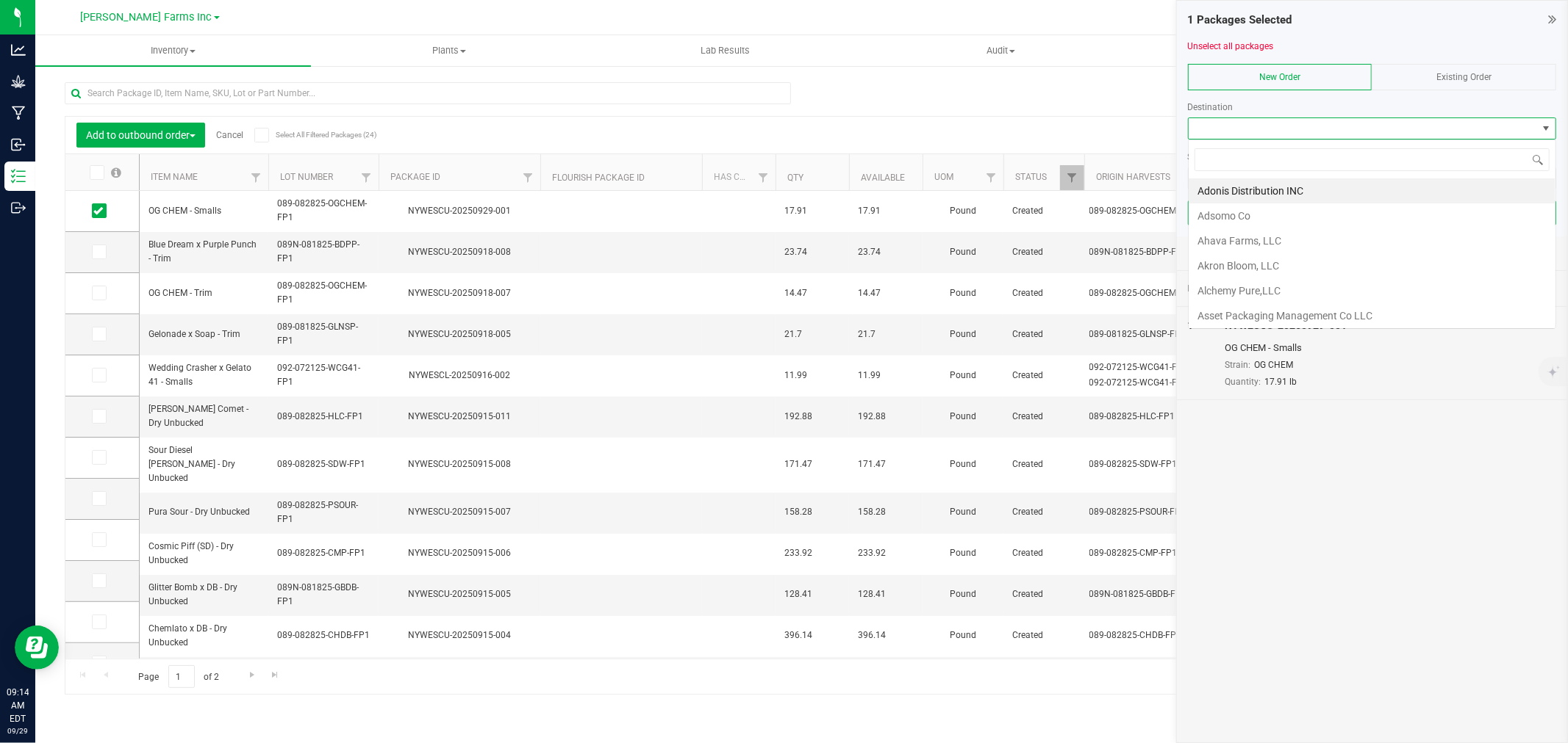
scroll to position [22, 368]
type input "DUM"
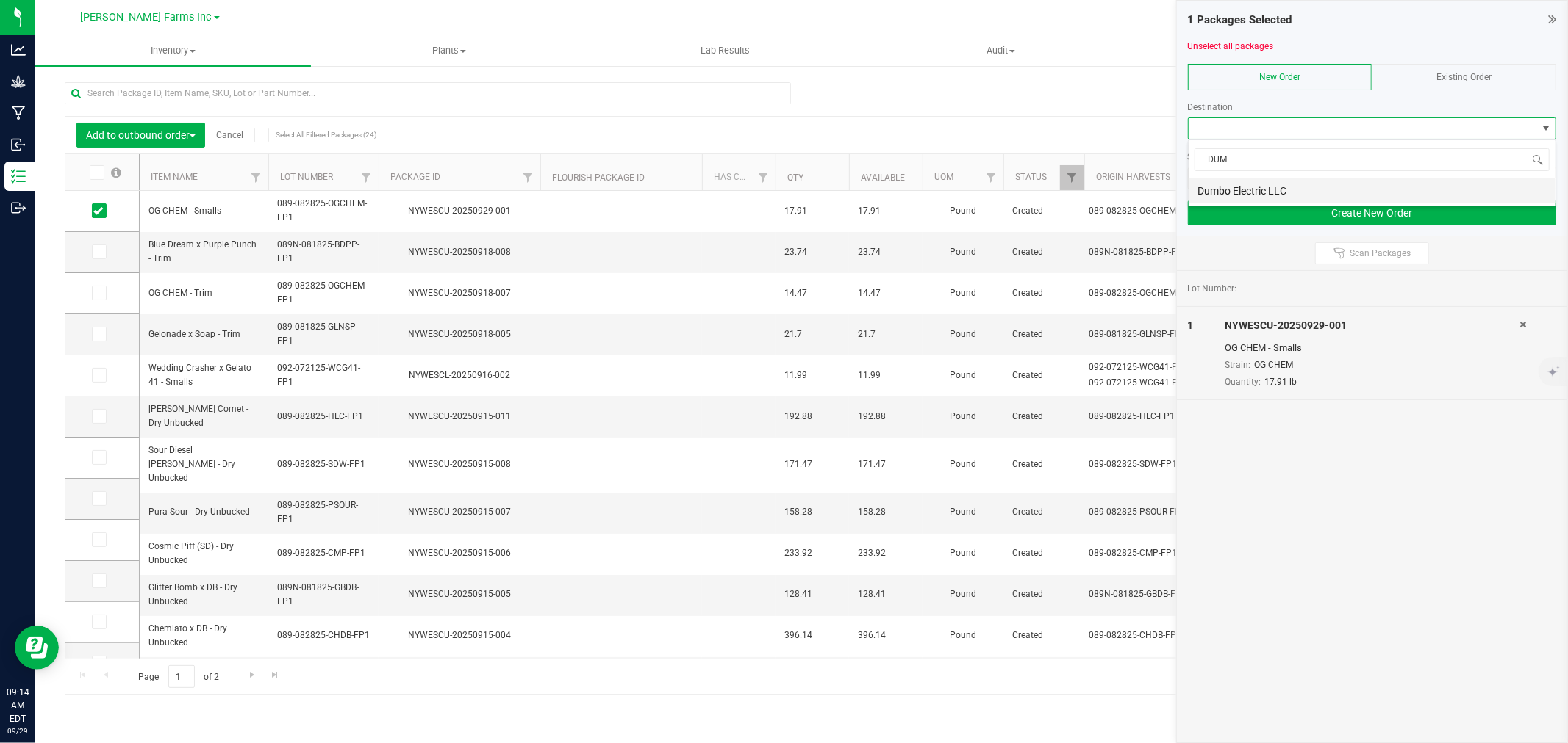
click at [1350, 189] on li "Dumbo Electric LLC" at bounding box center [1372, 190] width 367 height 25
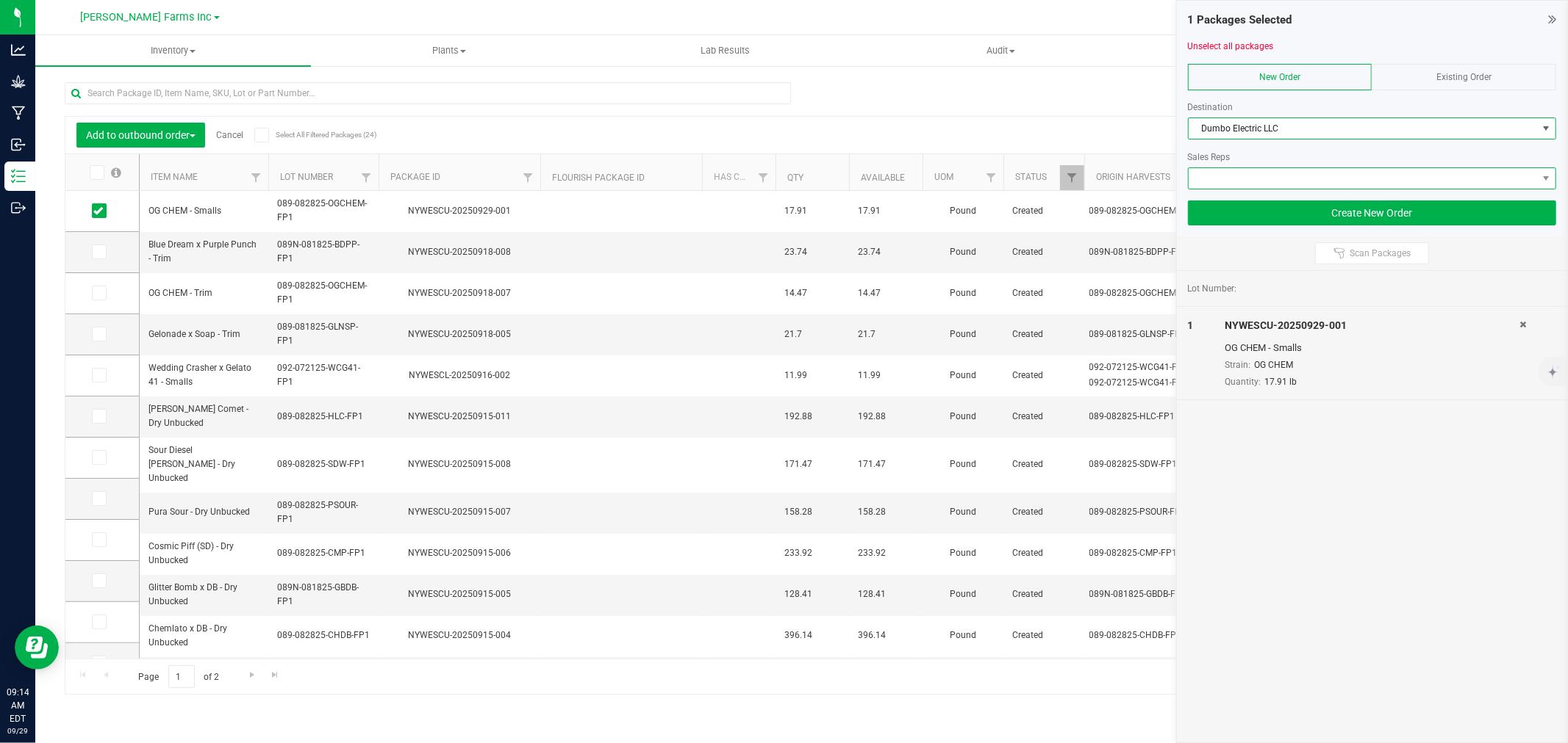
click at [1304, 182] on span at bounding box center [1362, 178] width 348 height 20
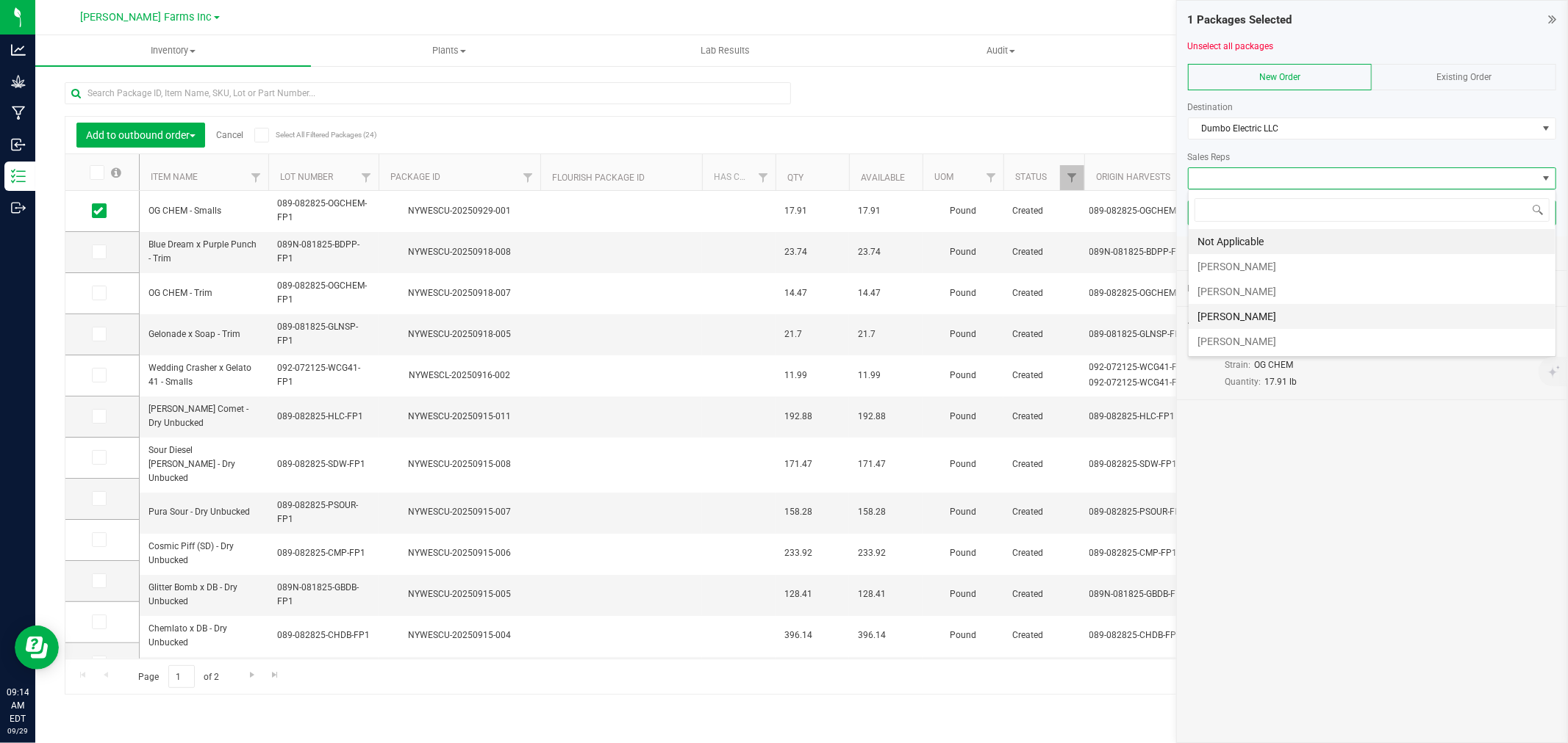
click at [1261, 310] on li "[PERSON_NAME]" at bounding box center [1372, 316] width 367 height 25
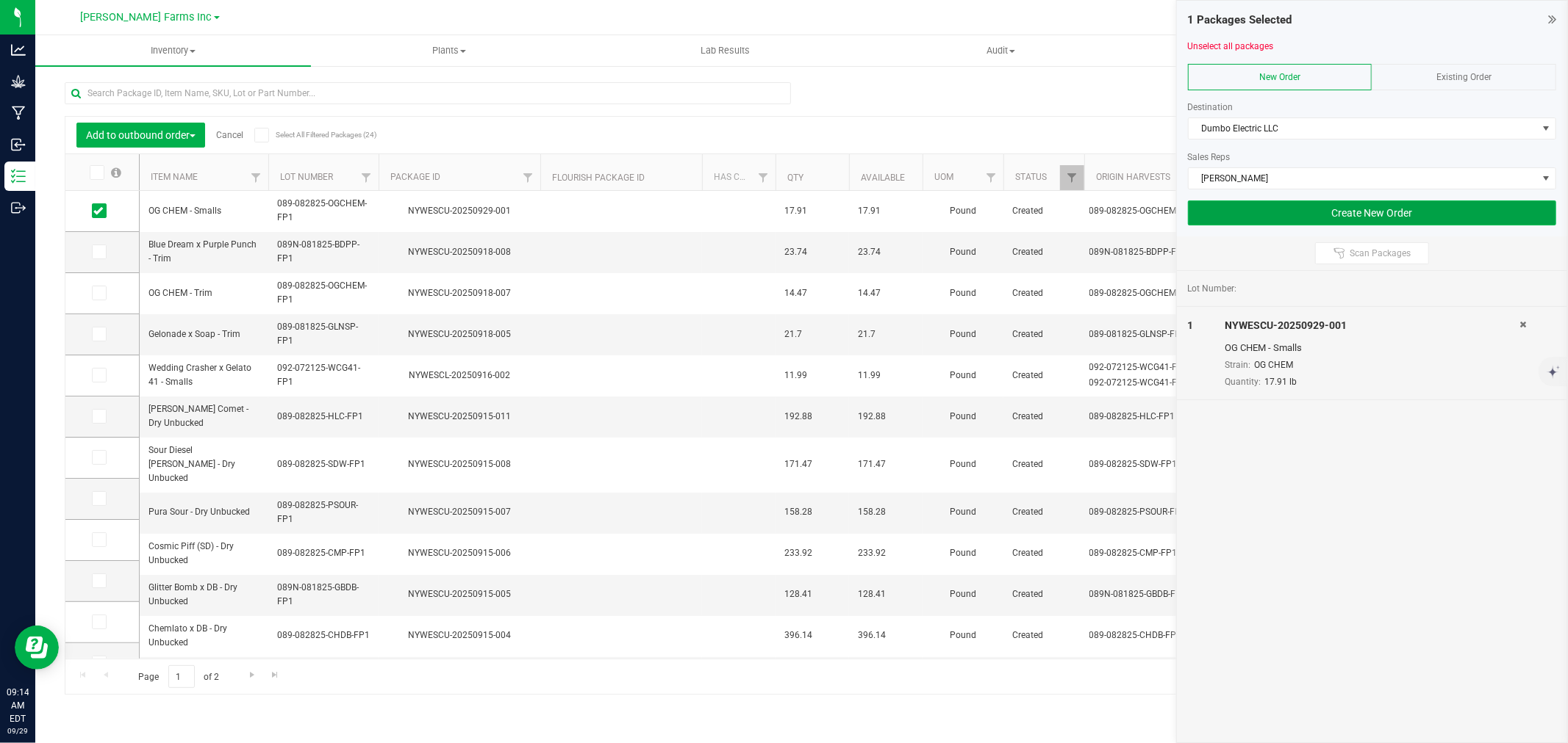
click at [1431, 212] on button "Create New Order" at bounding box center [1371, 212] width 368 height 25
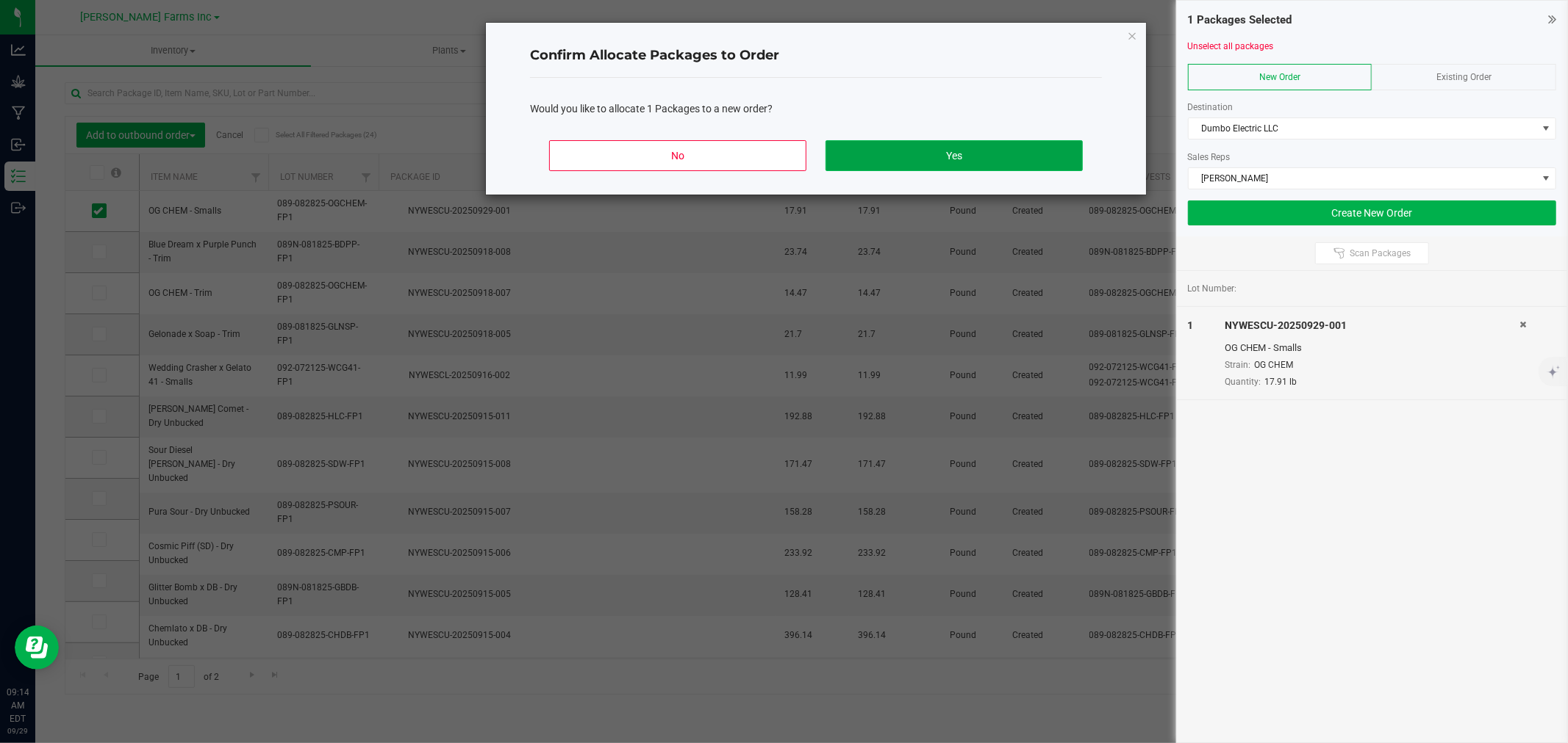
click at [1000, 148] on button "Yes" at bounding box center [953, 155] width 257 height 31
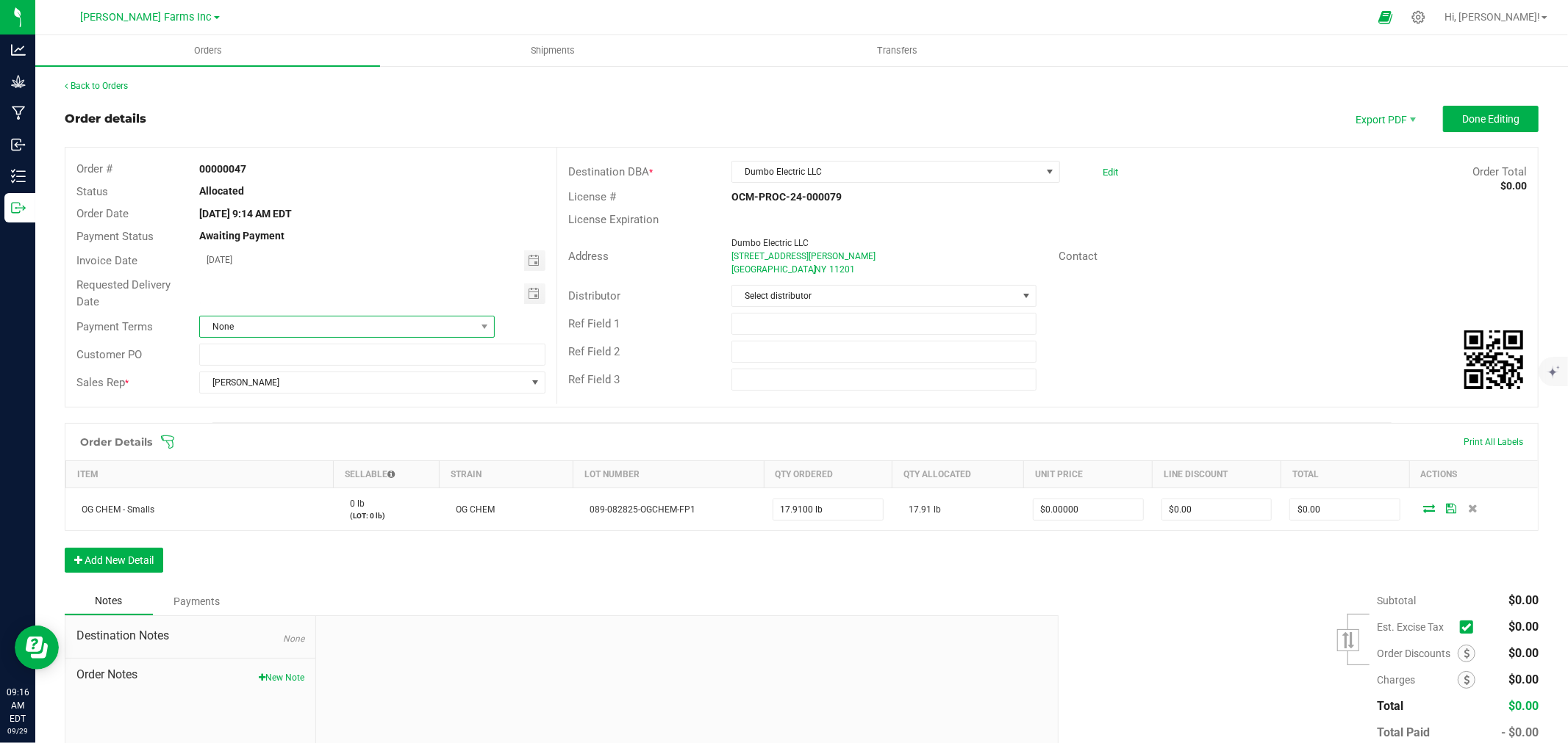
click at [381, 332] on span "None" at bounding box center [337, 327] width 276 height 20
click at [315, 395] on li "Cash on Delivery" at bounding box center [345, 398] width 292 height 25
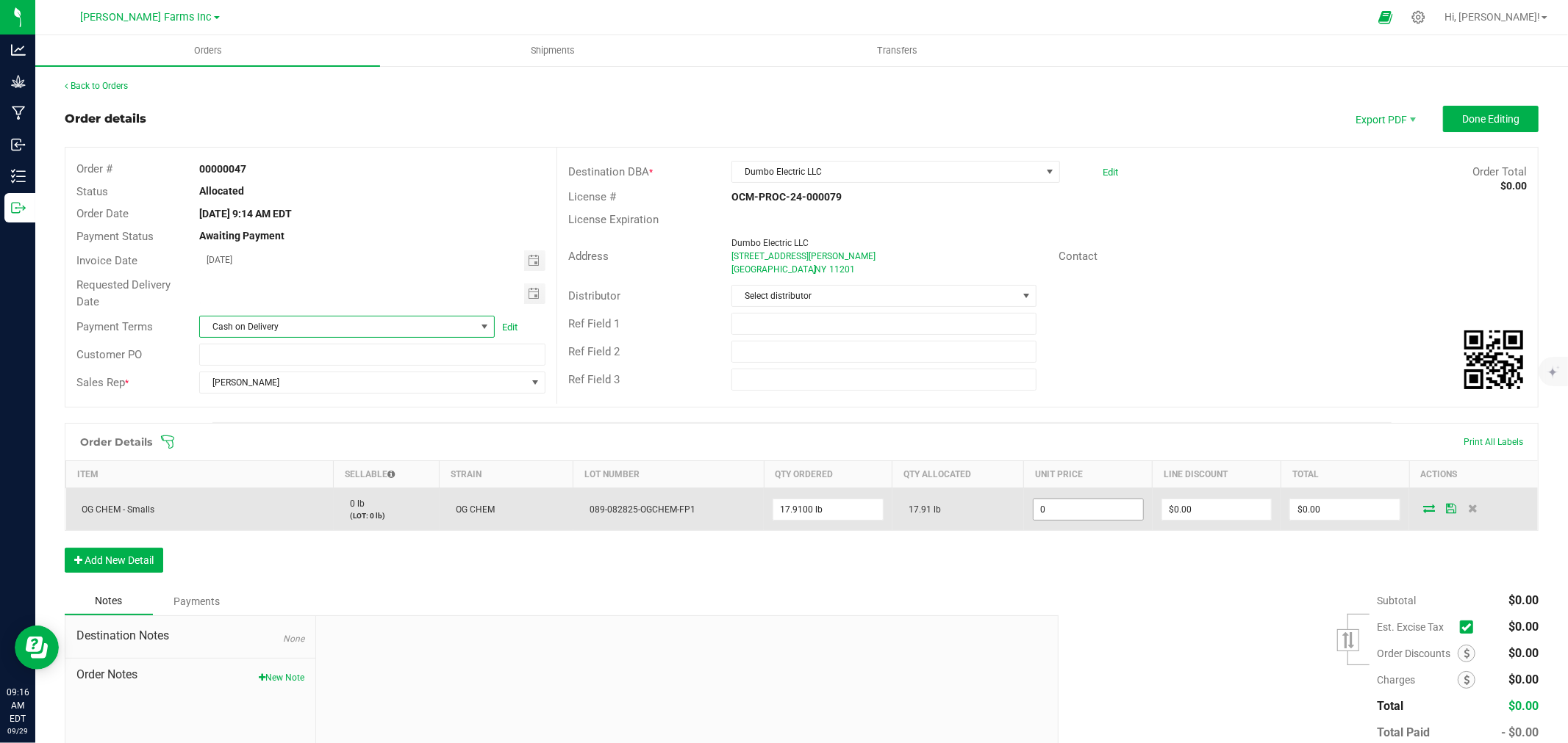
click at [1061, 515] on input "0" at bounding box center [1088, 510] width 109 height 20
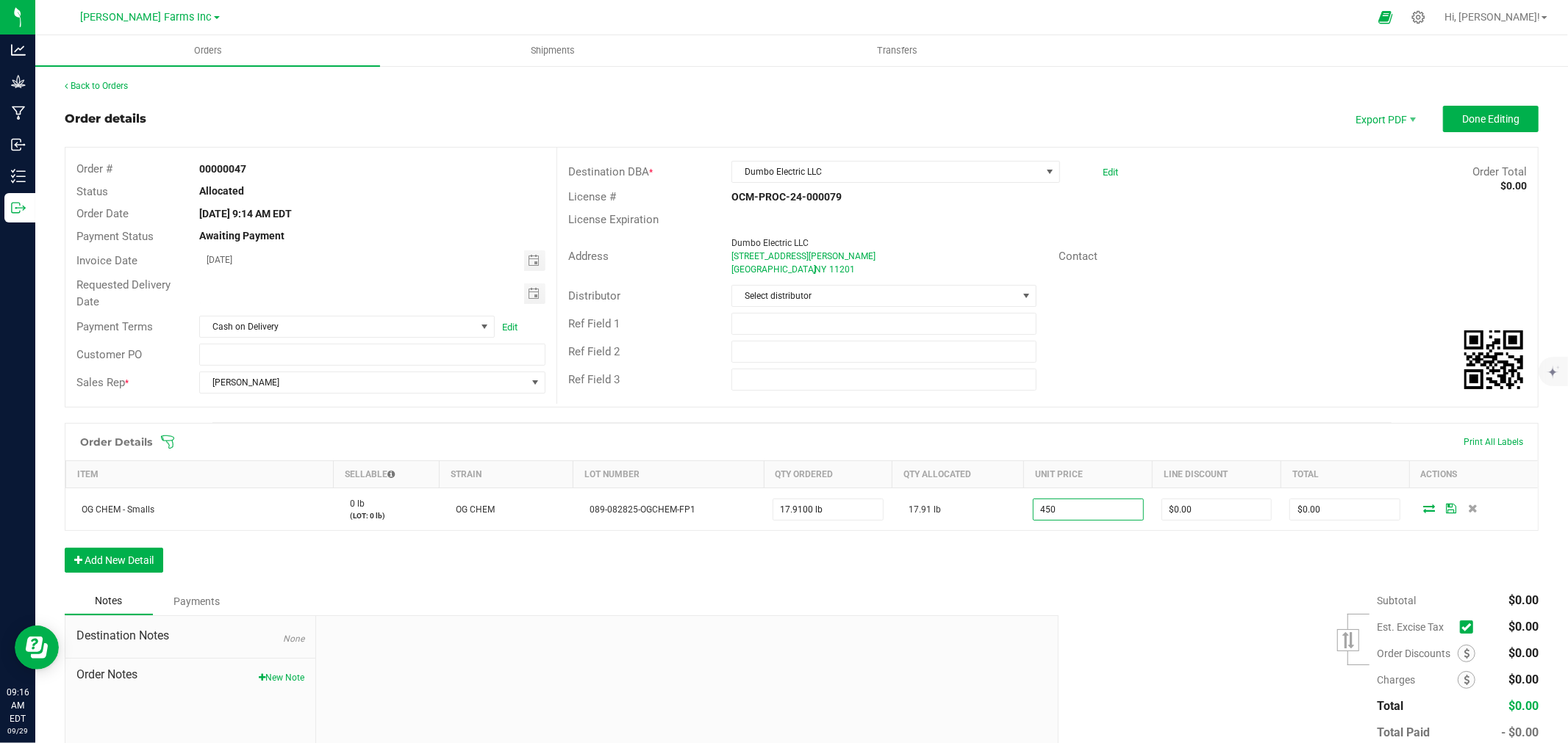
type input "$450.00000"
type input "$8,059.50"
click at [1108, 560] on div "Order Details Print All Labels Item Sellable Strain Lot Number Qty Ordered Qty …" at bounding box center [801, 505] width 1473 height 165
click at [1461, 627] on icon at bounding box center [1466, 627] width 9 height 0
click at [0, 0] on input "checkbox" at bounding box center [0, 0] width 0 height 0
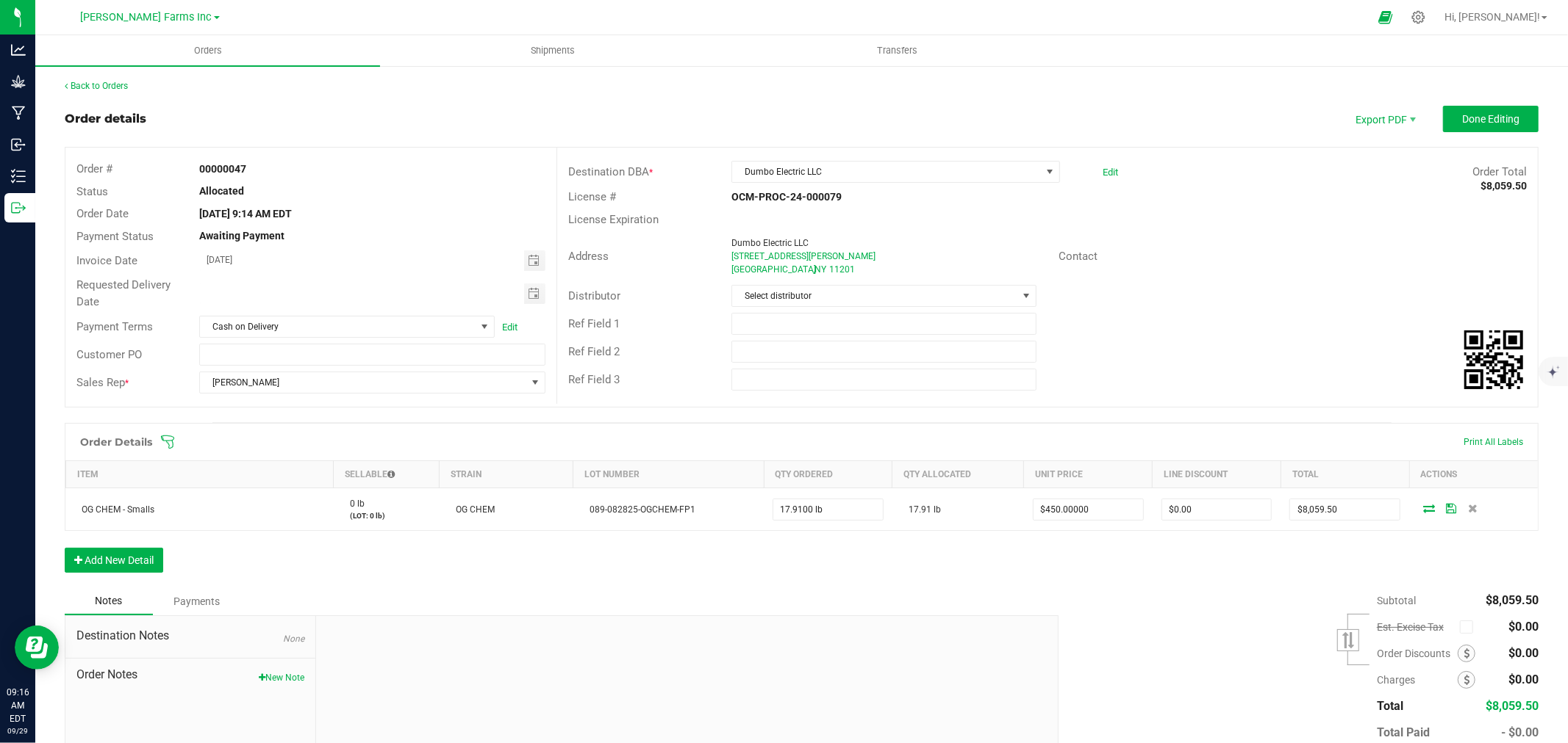
scroll to position [84, 0]
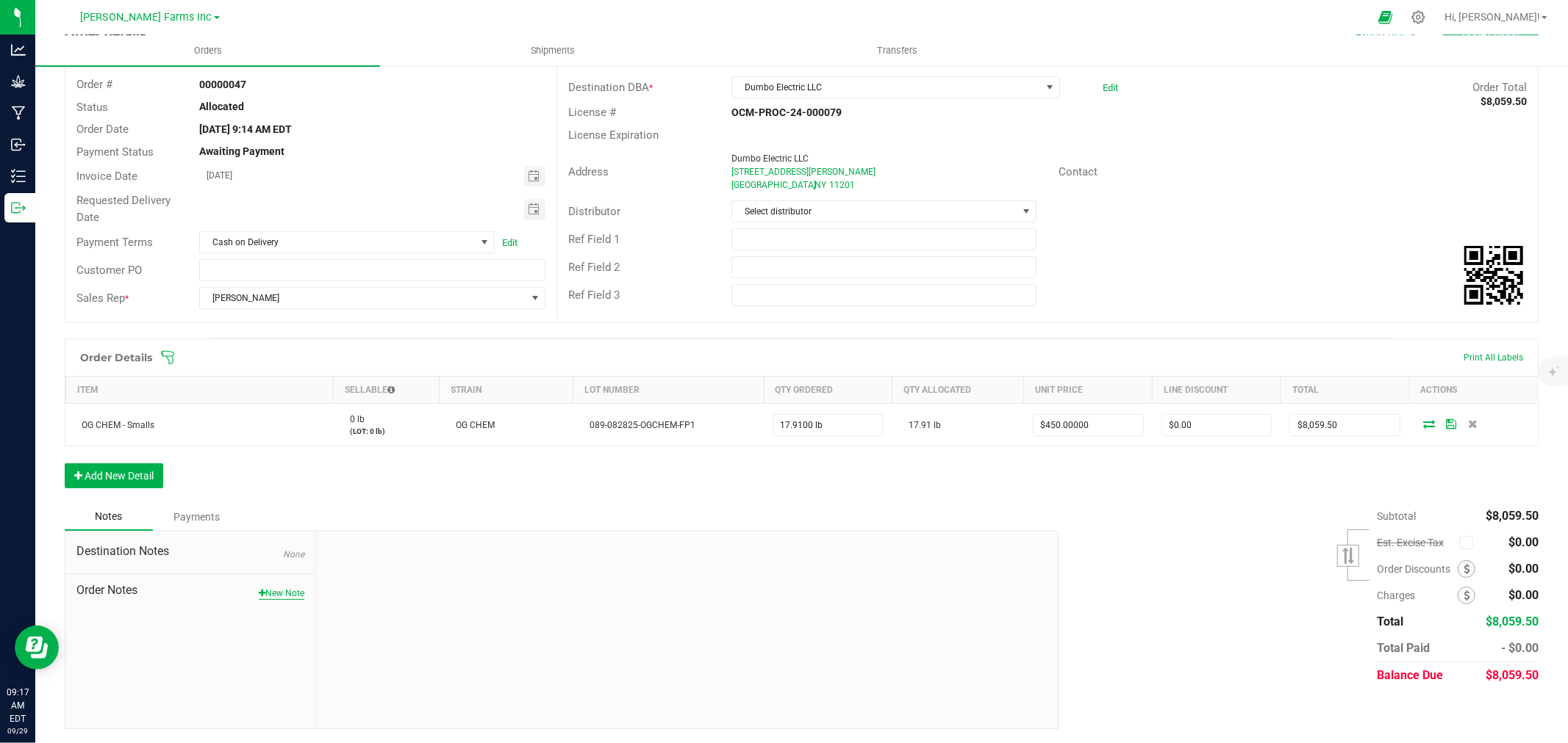
click at [268, 595] on button "New Note" at bounding box center [281, 593] width 45 height 13
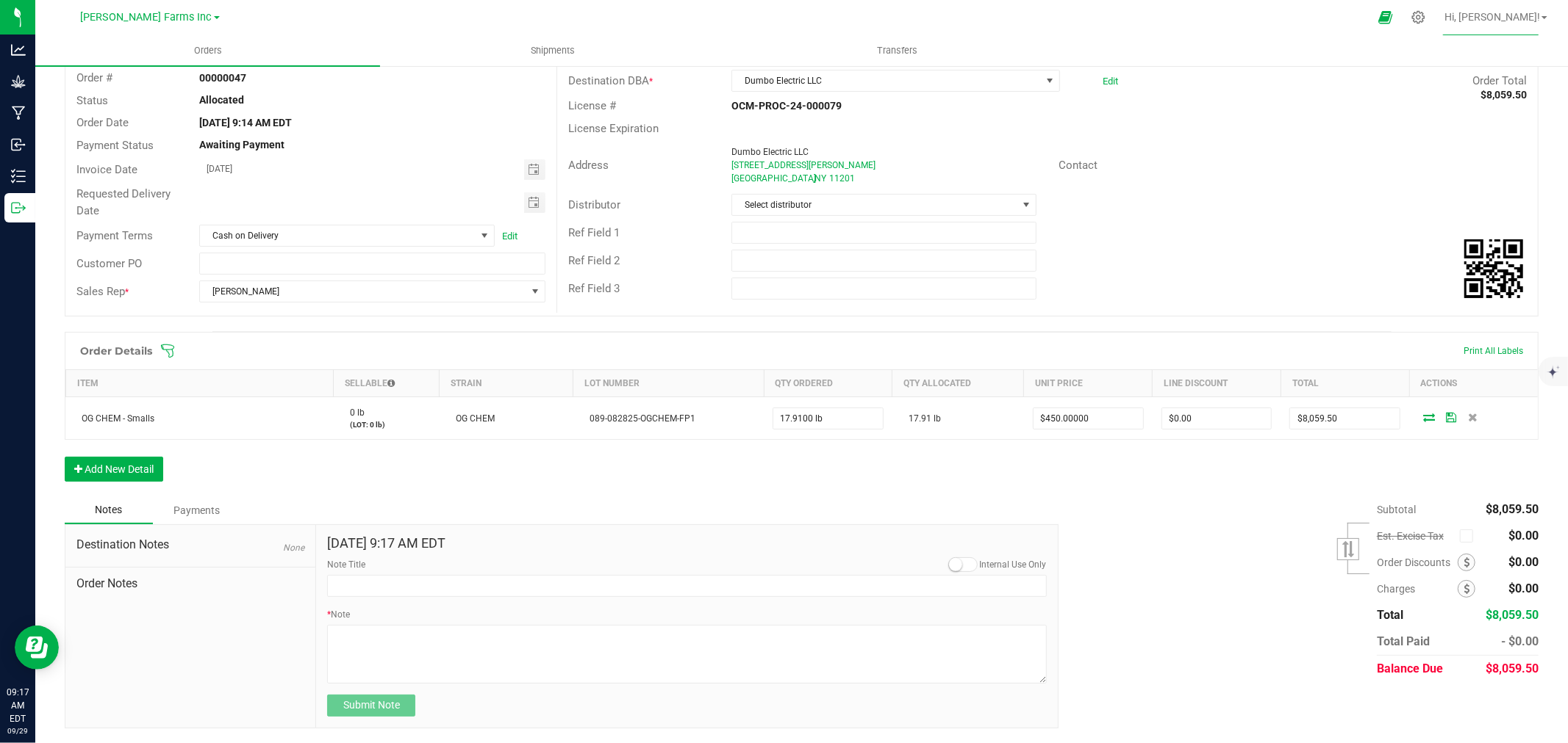
scroll to position [93, 0]
click at [399, 639] on textarea "* Note" at bounding box center [686, 654] width 719 height 59
paste textarea "PLEASE NOTE THAT ALL SALES OF CANNABIS ARE FINAL. RETURNS OR EXCHANGES ARE NOT …"
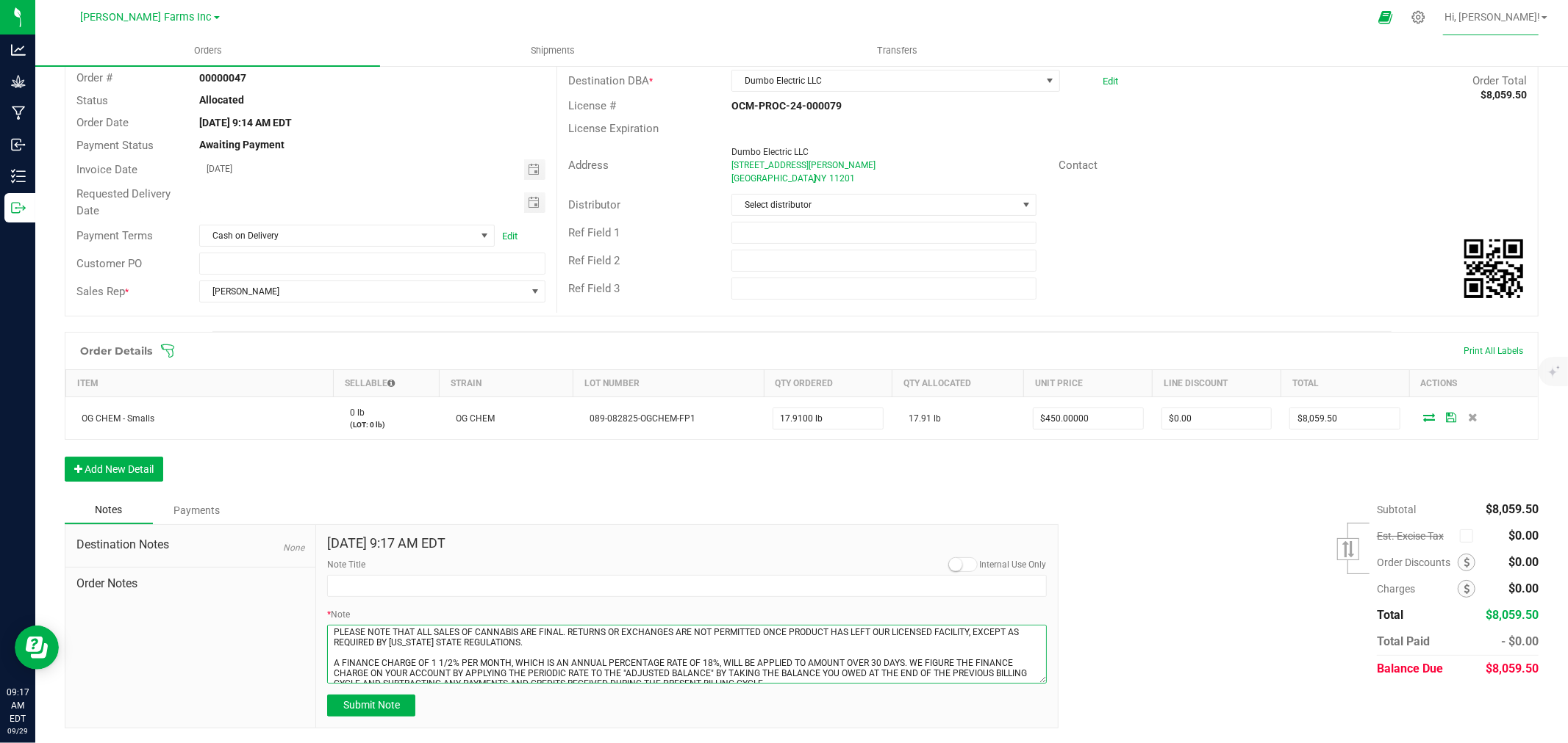
scroll to position [0, 0]
type textarea "PLEASE NOTE THAT ALL SALES OF CANNABIS ARE FINAL. RETURNS OR EXCHANGES ARE NOT …"
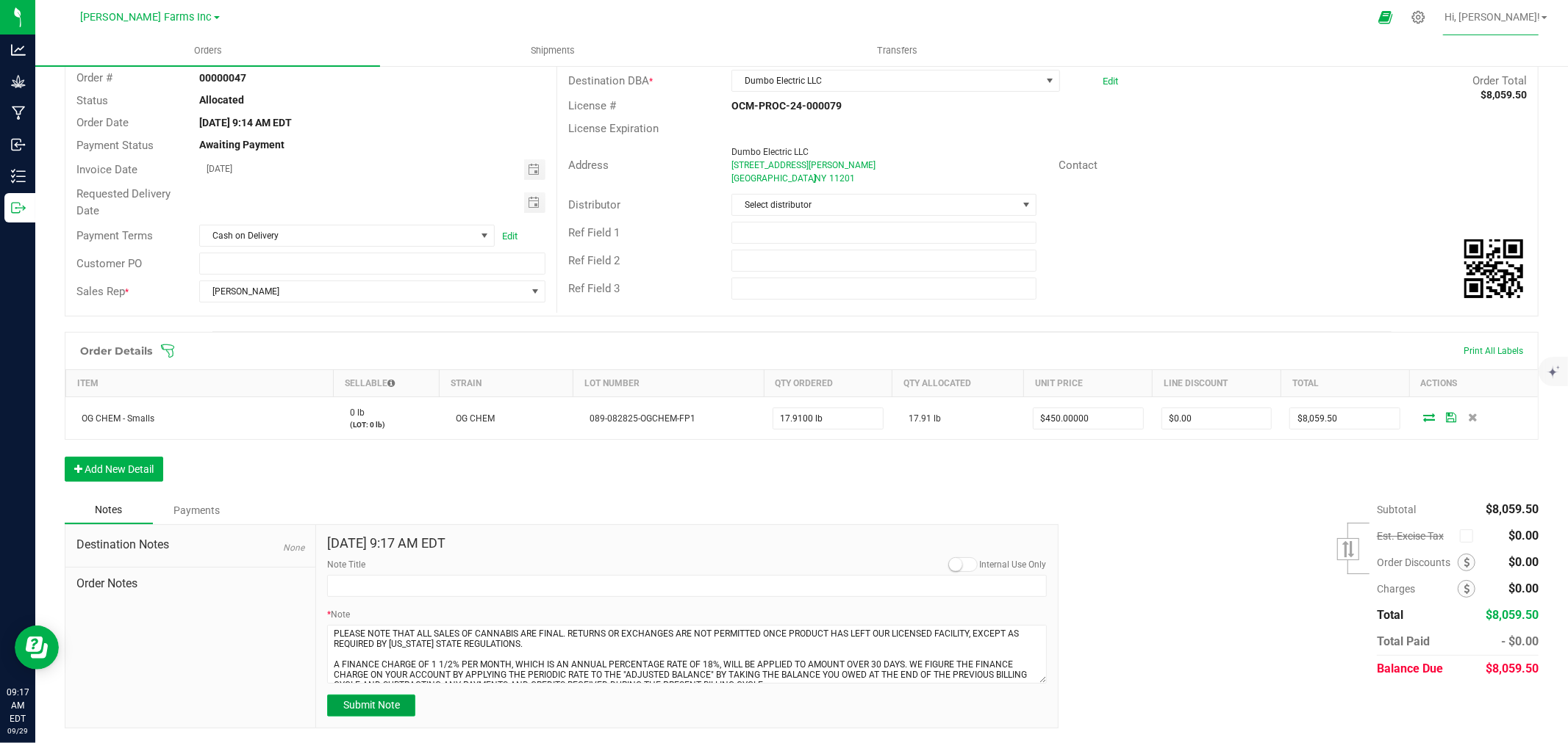
click at [369, 702] on span "Submit Note" at bounding box center [371, 705] width 56 height 12
type input "[DATE] 9:17 AM EDT"
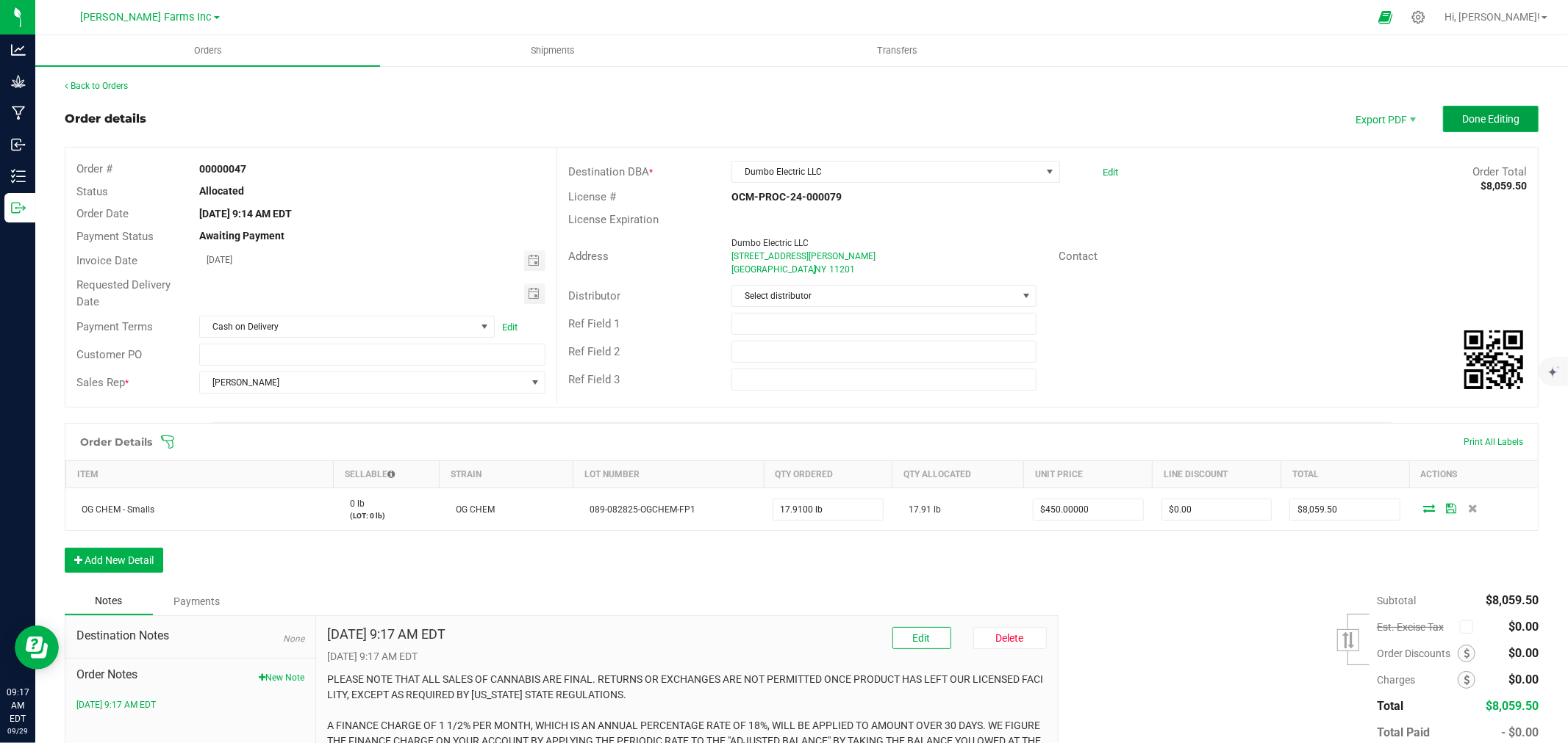
click at [1489, 121] on span "Done Editing" at bounding box center [1490, 119] width 57 height 12
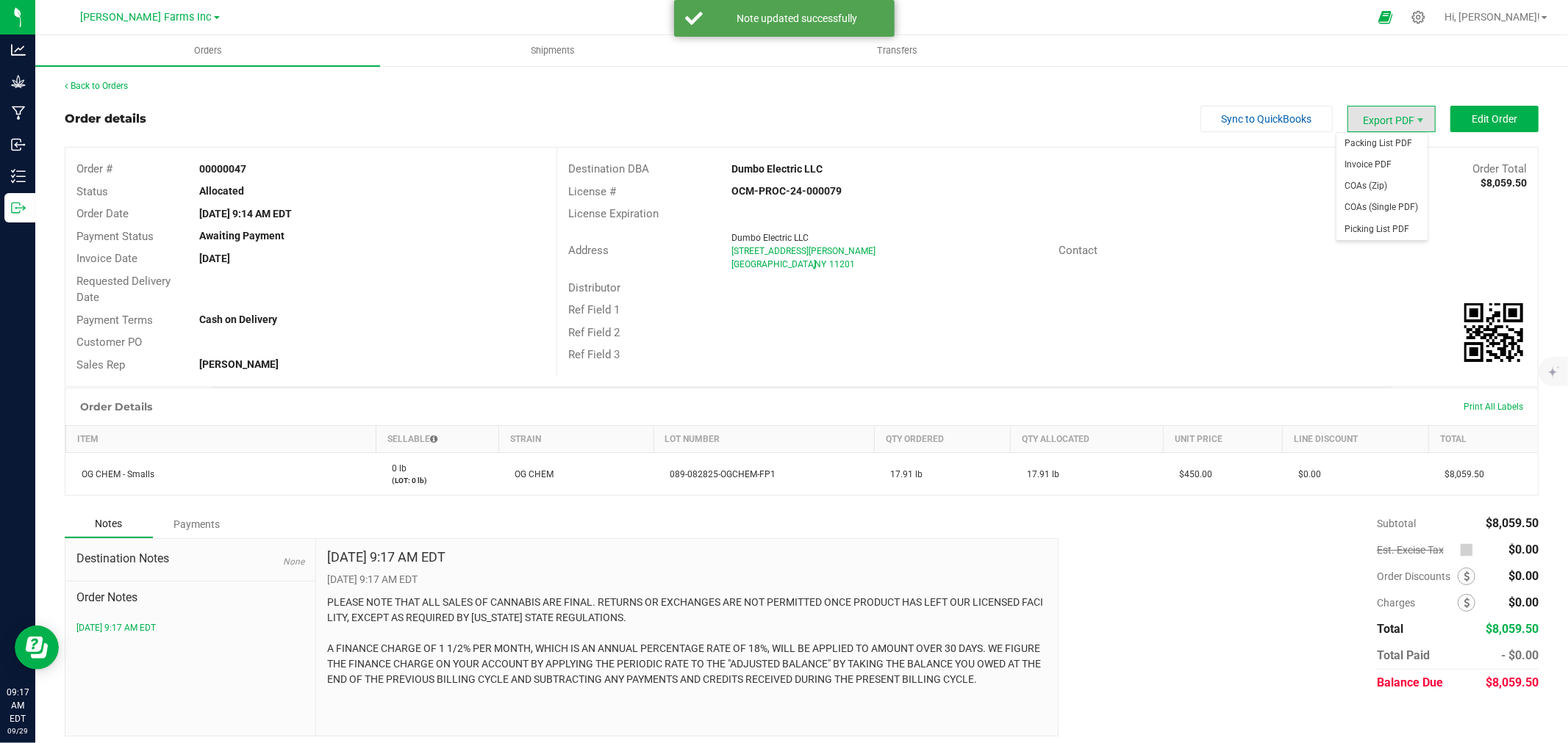
click at [1361, 119] on span "Export PDF" at bounding box center [1390, 119] width 88 height 26
click at [1363, 163] on span "Invoice PDF" at bounding box center [1381, 165] width 91 height 21
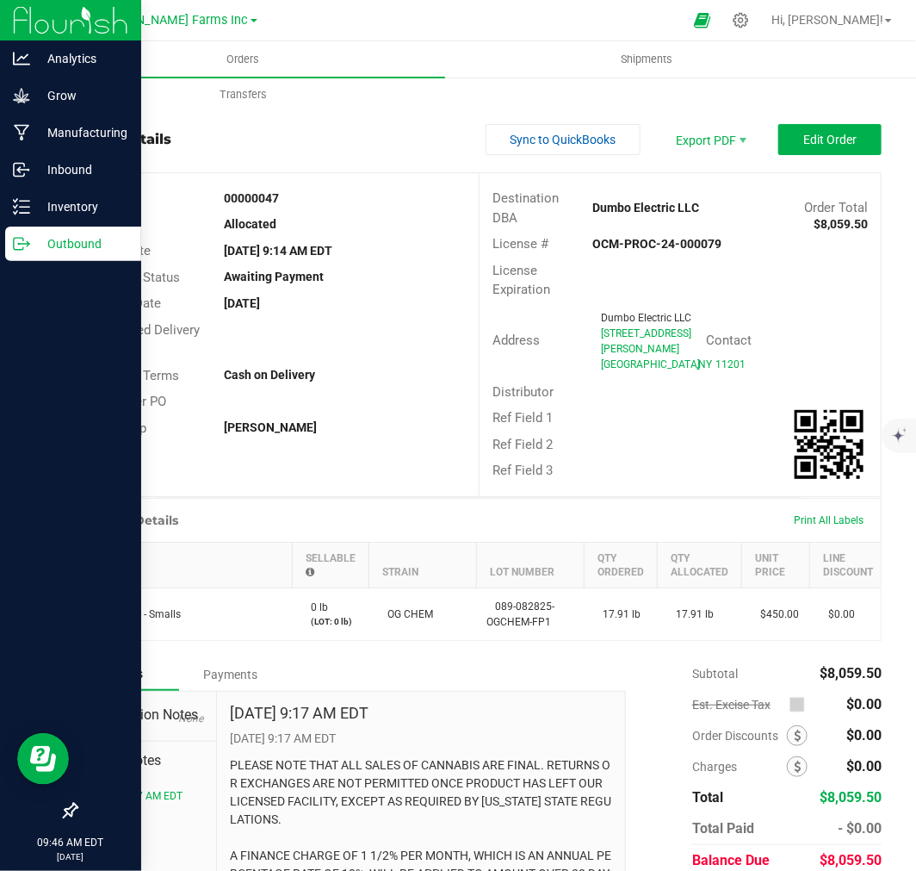
click at [100, 239] on p "Outbound" at bounding box center [81, 243] width 103 height 21
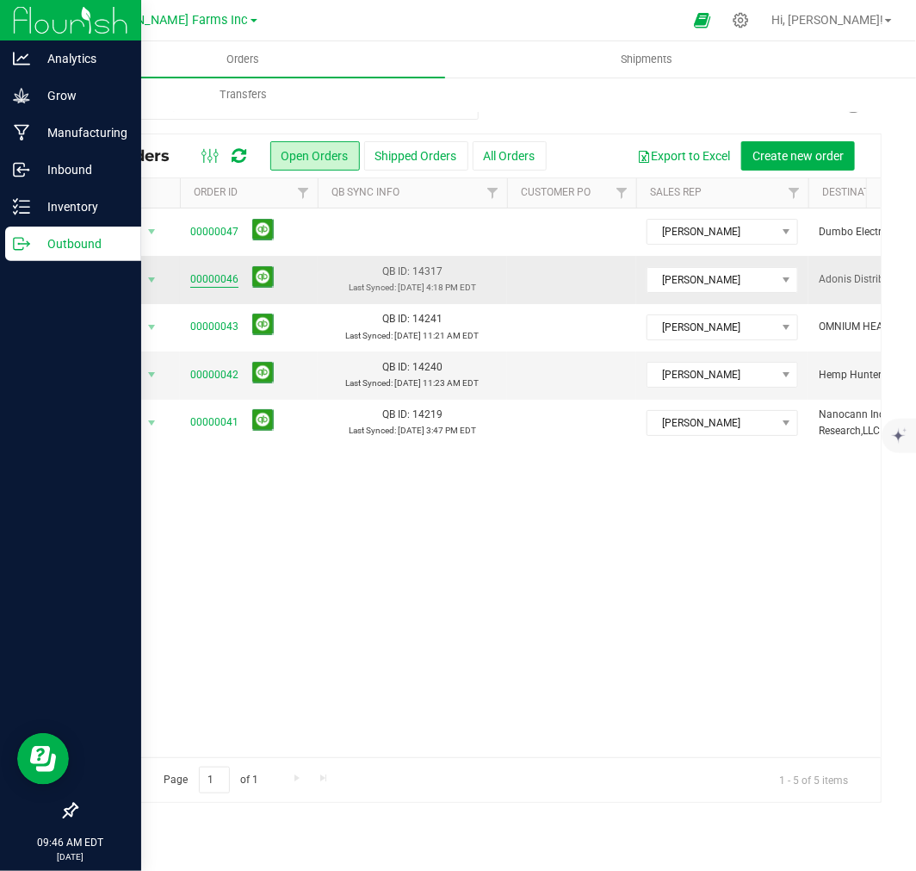
click at [207, 286] on link "00000046" at bounding box center [214, 279] width 48 height 16
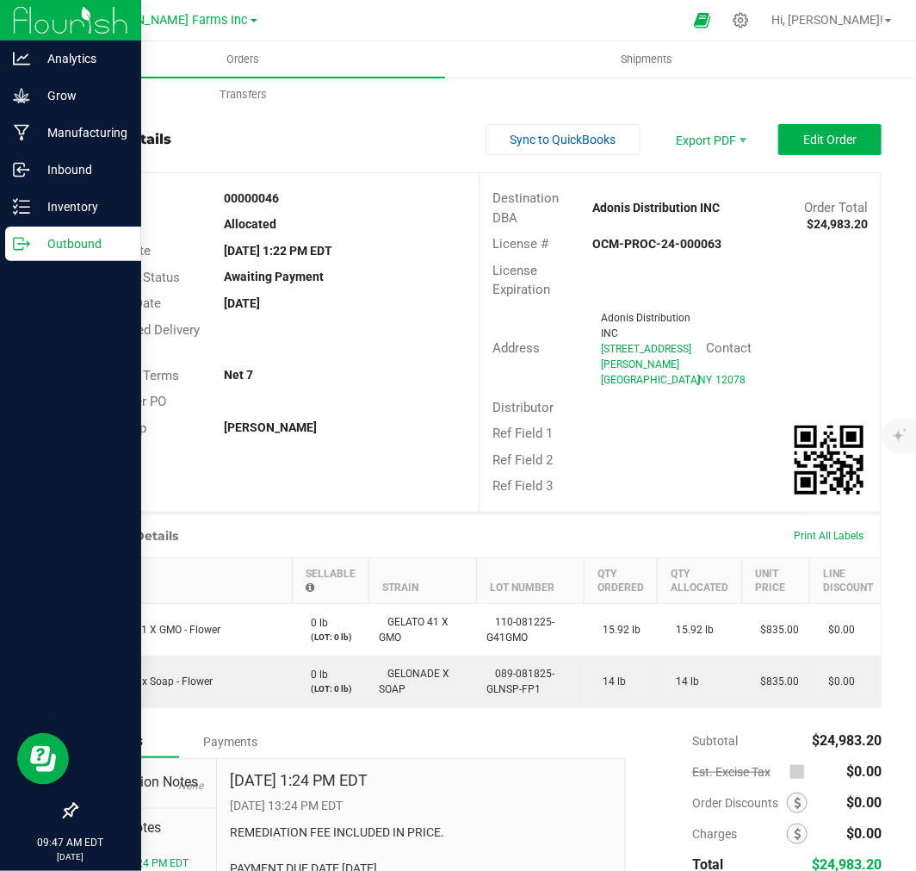
scroll to position [96, 0]
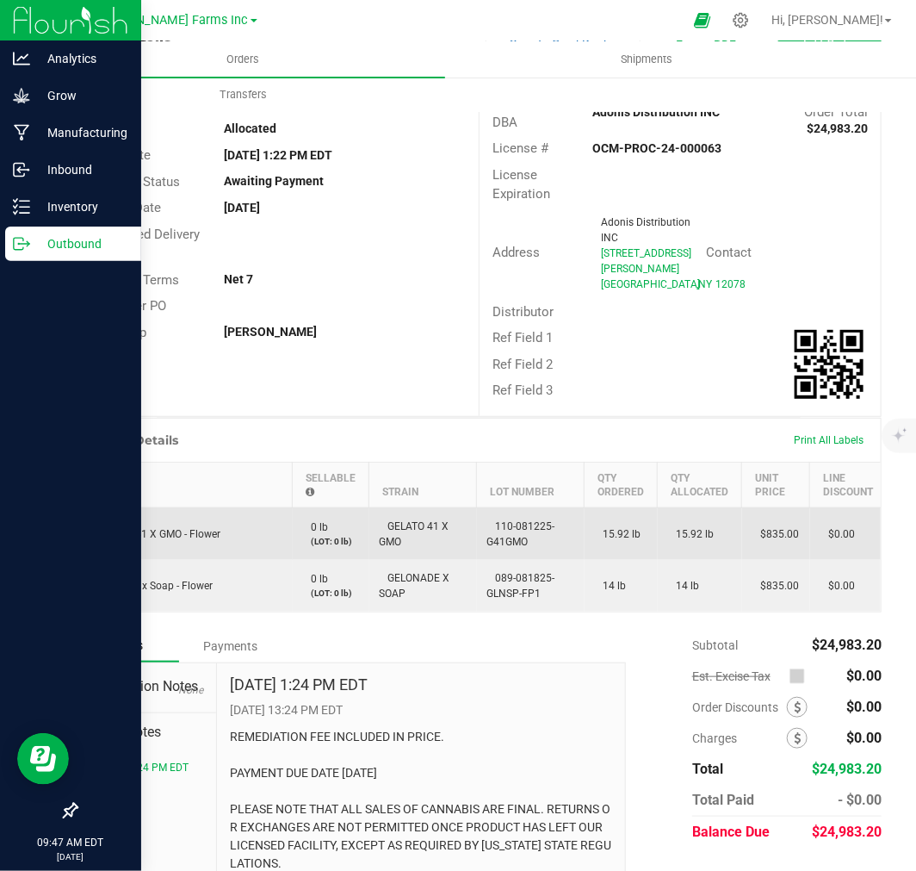
drag, startPoint x: 97, startPoint y: 525, endPoint x: 225, endPoint y: 527, distance: 127.4
click at [225, 527] on td "GELATO 41 X GMO - Flower" at bounding box center [184, 533] width 215 height 53
copy span "GELATO 41 X GMO - Flower"
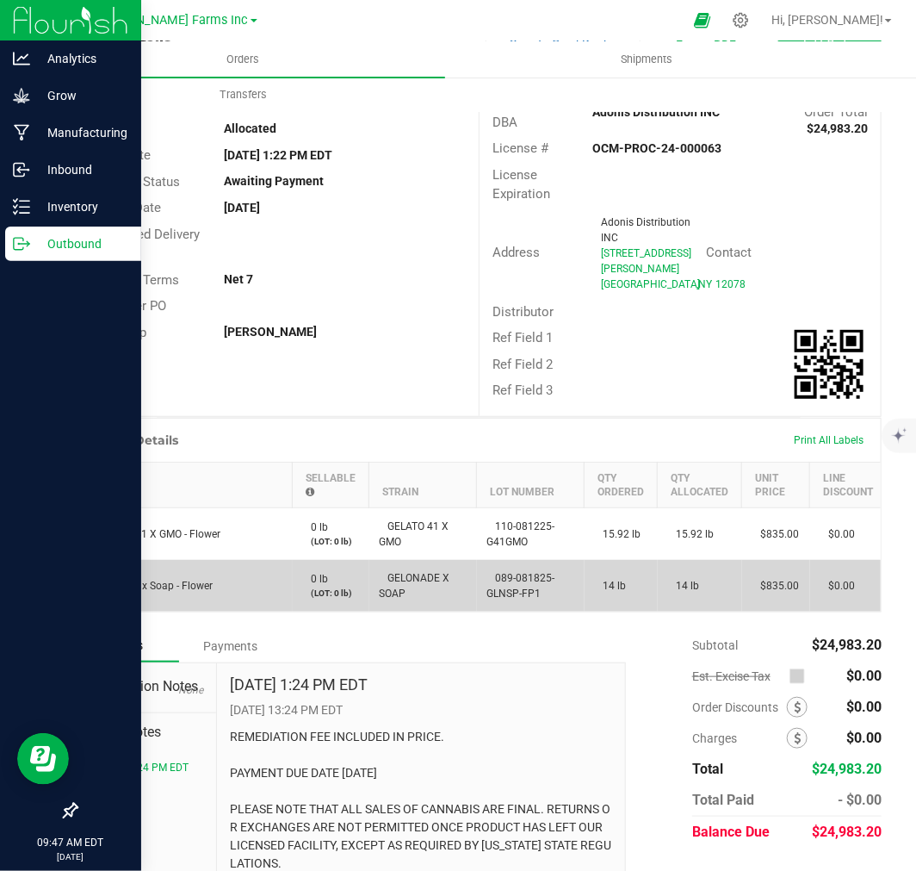
drag, startPoint x: 93, startPoint y: 584, endPoint x: 215, endPoint y: 583, distance: 122.3
click at [215, 583] on td "Gelonade x Soap - Flower" at bounding box center [184, 586] width 215 height 52
copy span "Gelonade x Soap - Flower"
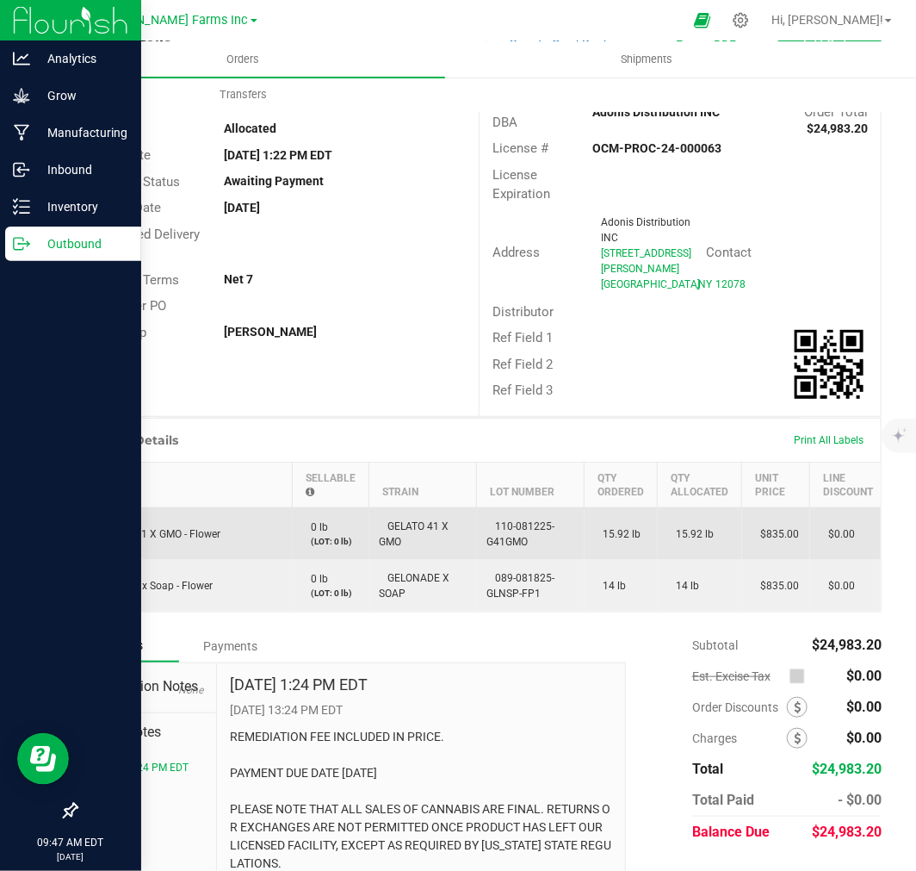
drag, startPoint x: 486, startPoint y: 518, endPoint x: 541, endPoint y: 547, distance: 62.0
click at [541, 547] on td "110-081225-G41GMO" at bounding box center [531, 533] width 108 height 53
copy span "110-081225-G41GMO"
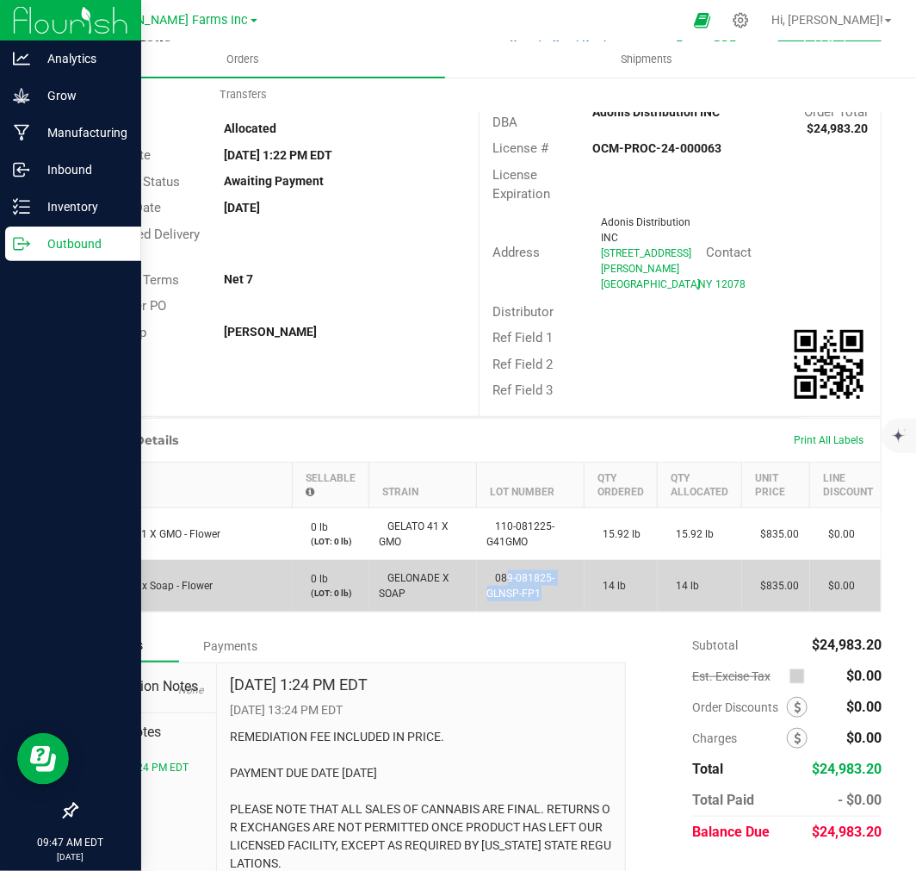
drag, startPoint x: 499, startPoint y: 578, endPoint x: 521, endPoint y: 584, distance: 22.4
click at [531, 591] on span "089-081825-GLNSP-FP1" at bounding box center [521, 586] width 68 height 28
drag, startPoint x: 491, startPoint y: 571, endPoint x: 545, endPoint y: 596, distance: 59.7
click at [545, 596] on td "089-081825-GLNSP-FP1" at bounding box center [531, 586] width 108 height 52
copy span "089-081825-GLNSP-FP1"
